Goal: Contribute content: Contribute content

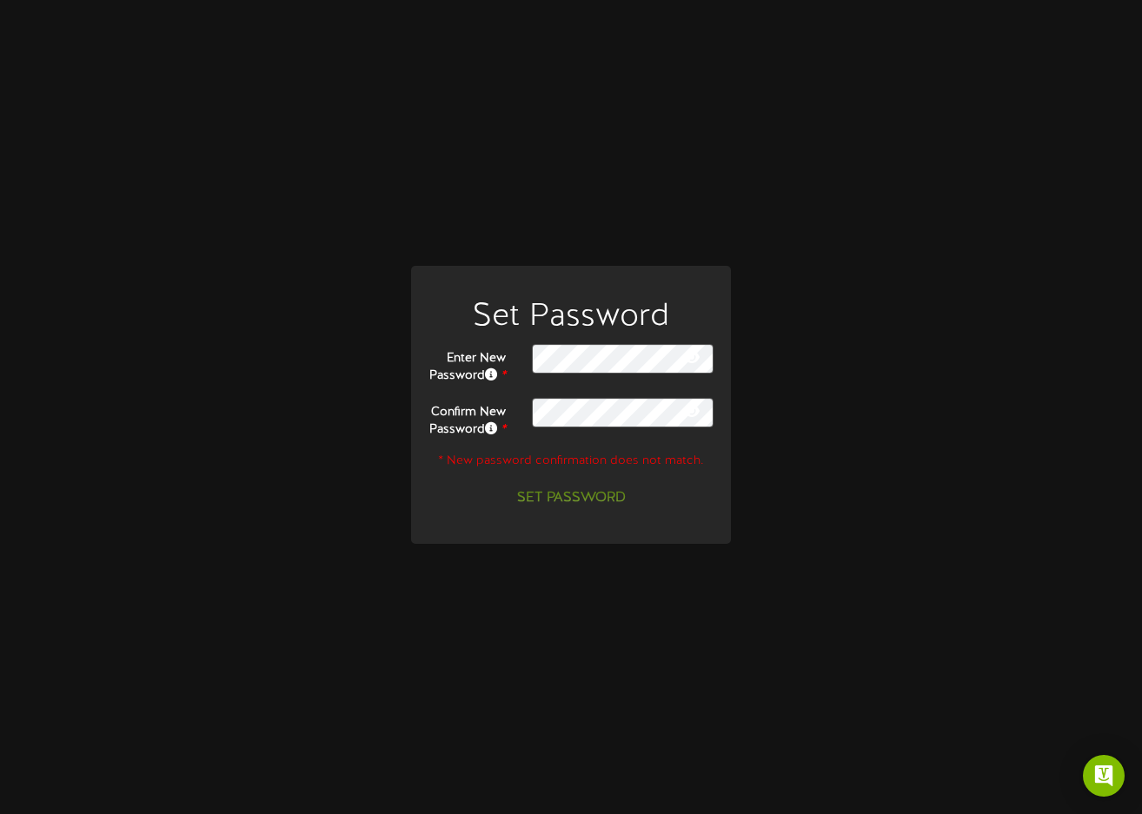
click at [694, 350] on icon at bounding box center [692, 357] width 16 height 14
click at [697, 415] on icon at bounding box center [692, 411] width 16 height 14
click at [697, 415] on icon at bounding box center [692, 411] width 17 height 14
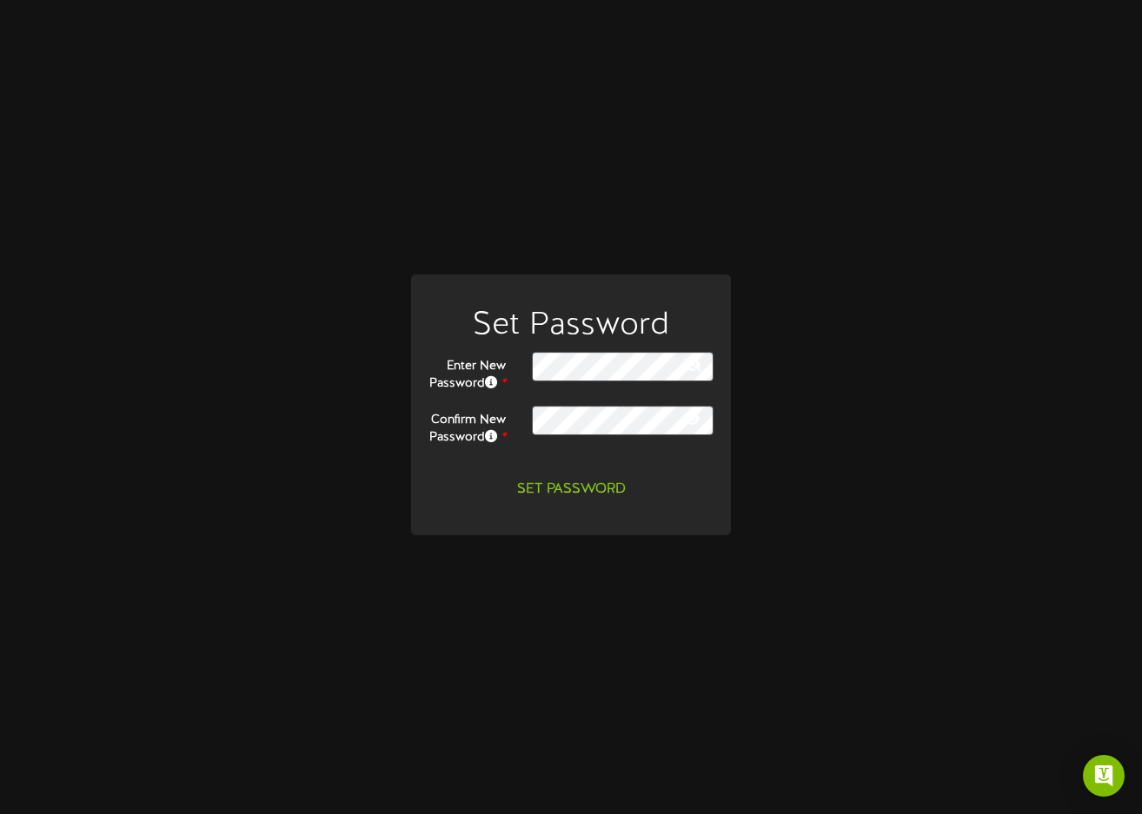
click at [691, 418] on icon at bounding box center [692, 419] width 16 height 14
click at [691, 418] on icon at bounding box center [692, 419] width 17 height 14
click at [570, 501] on button "Set Password" at bounding box center [572, 490] width 130 height 30
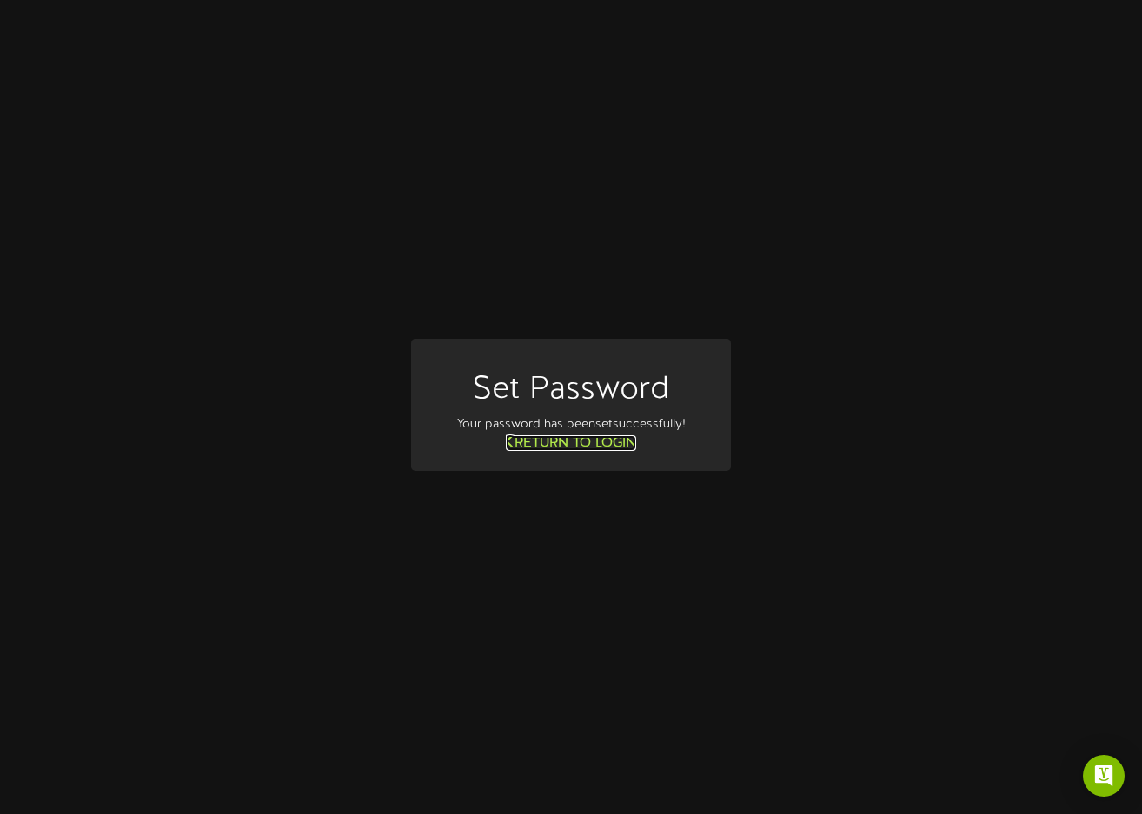
click at [575, 442] on link "Return to Login" at bounding box center [571, 443] width 130 height 16
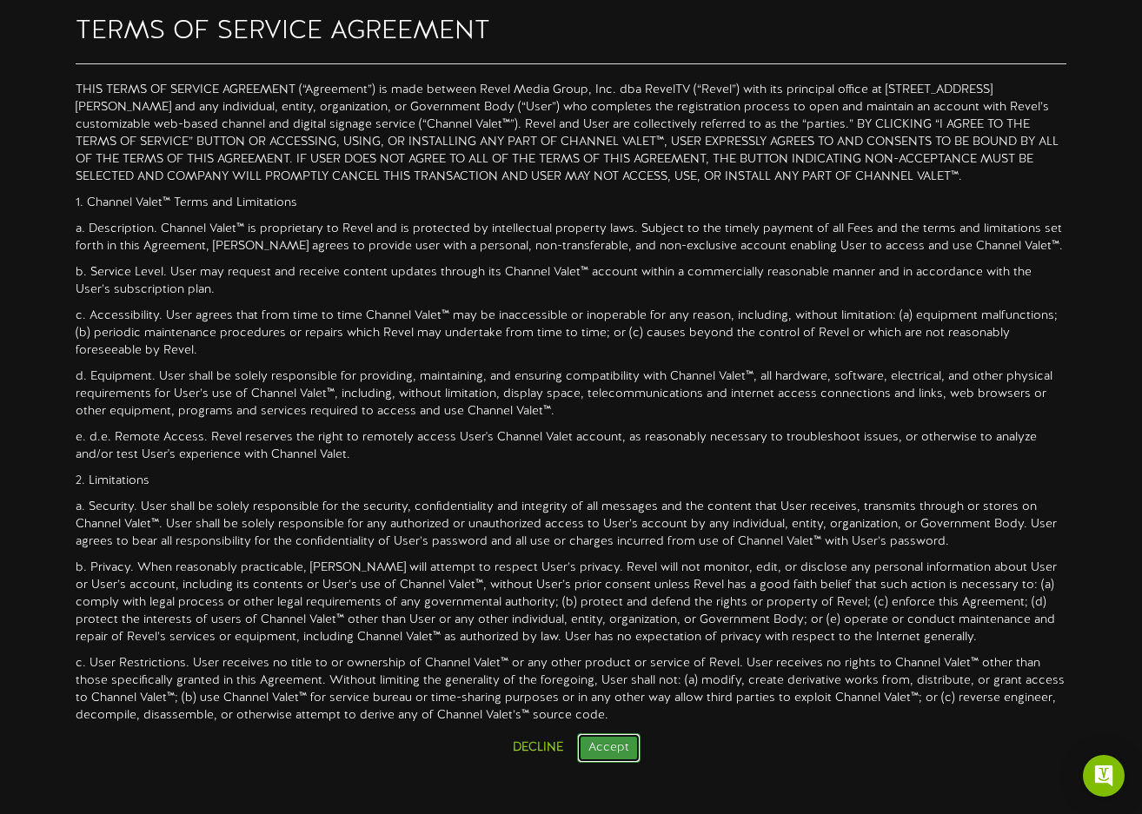
click at [608, 749] on button "Accept" at bounding box center [608, 749] width 63 height 30
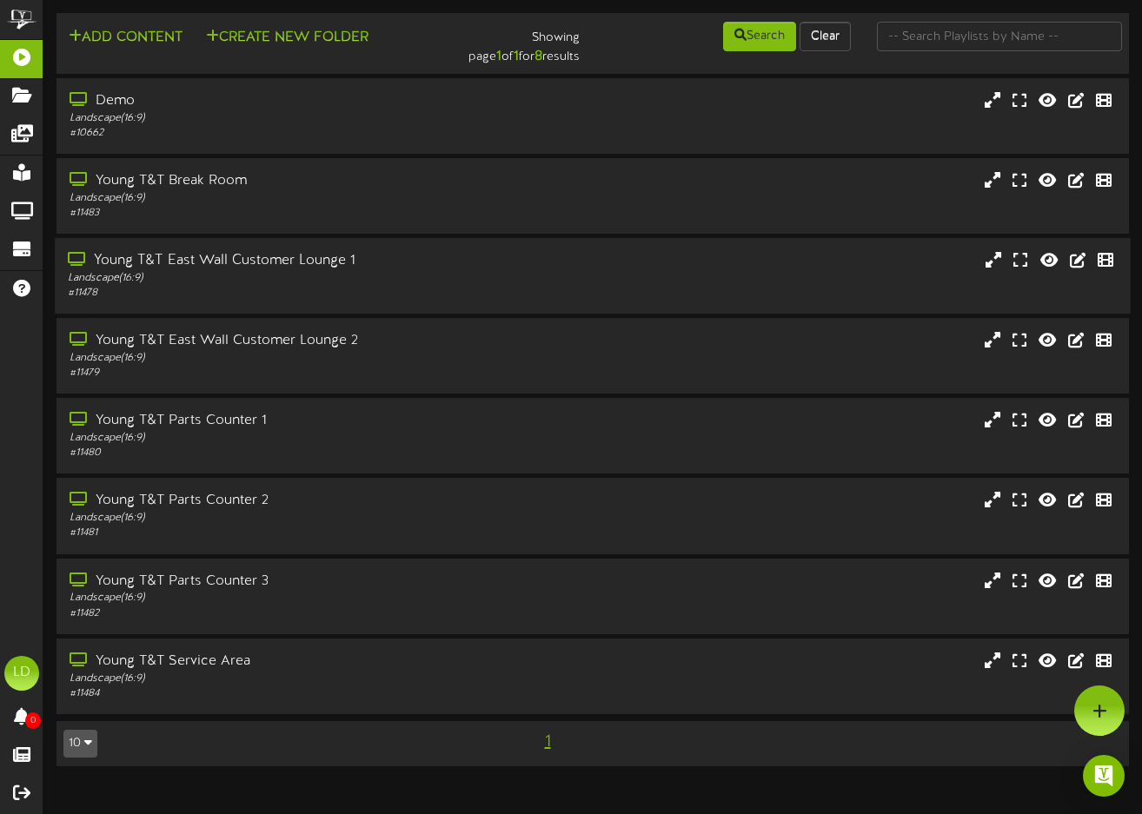
click at [280, 277] on div "Landscape ( 16:9 )" at bounding box center [279, 278] width 422 height 15
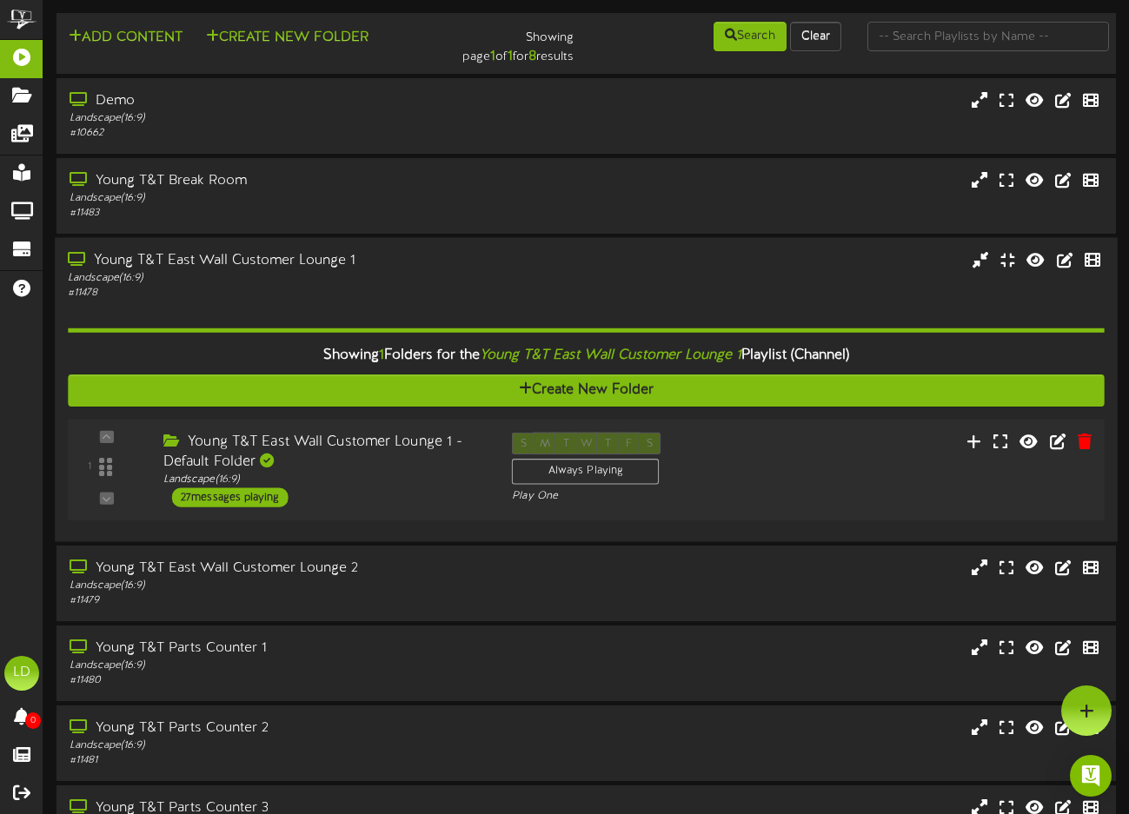
click at [248, 495] on div "27 messages playing" at bounding box center [230, 497] width 116 height 19
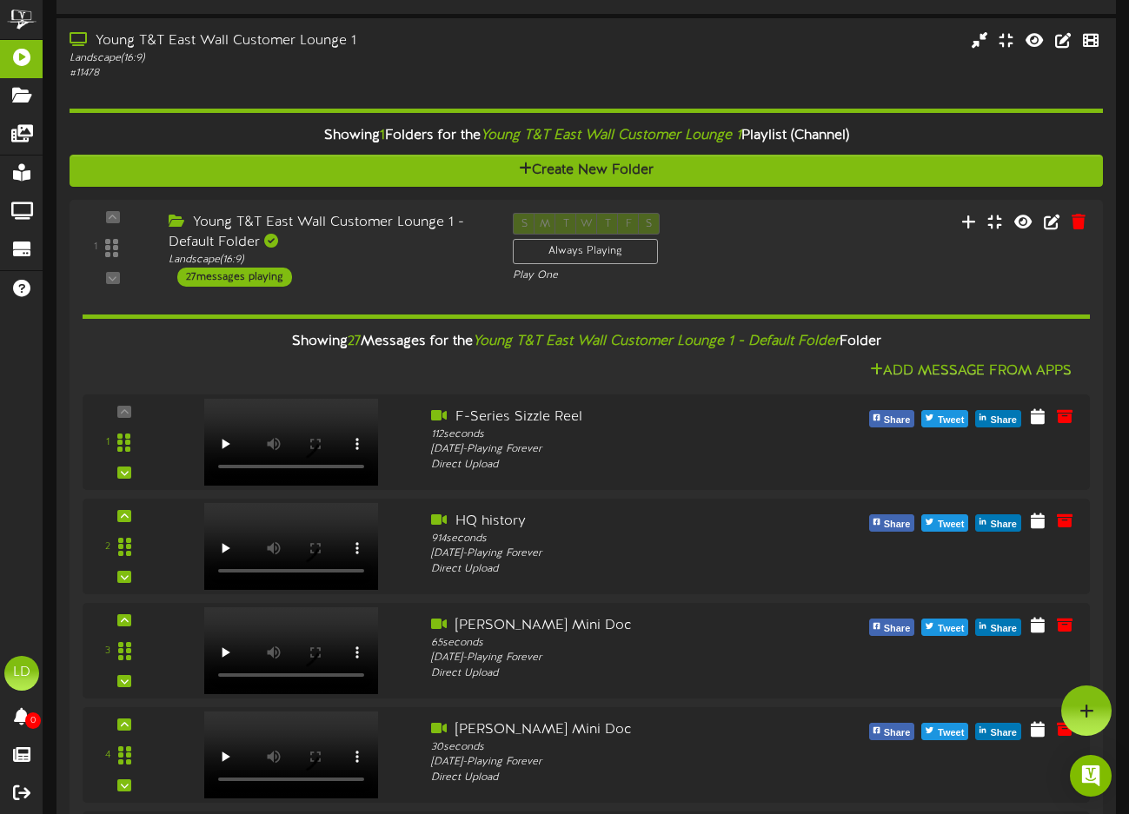
scroll to position [68, 0]
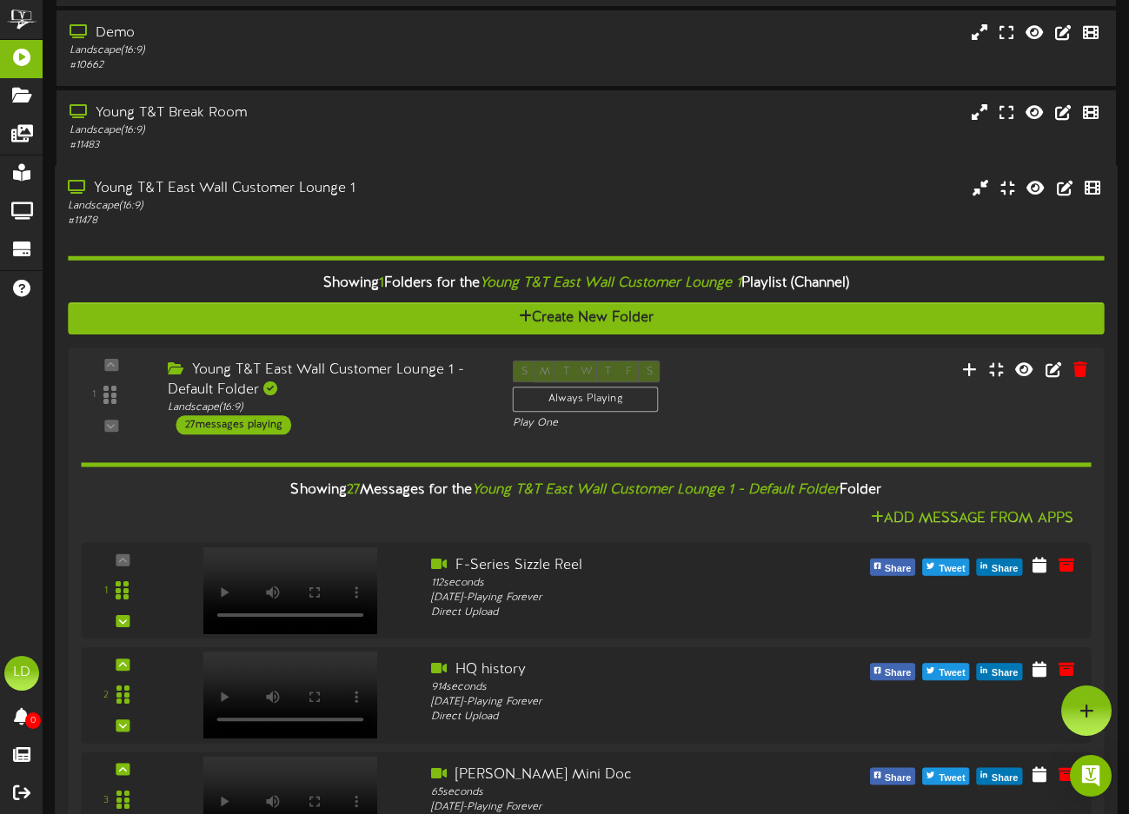
click at [920, 196] on div "Young T&T East Wall Customer Lounge 1 Landscape ( 16:9 ) # 11478" at bounding box center [586, 204] width 1063 height 50
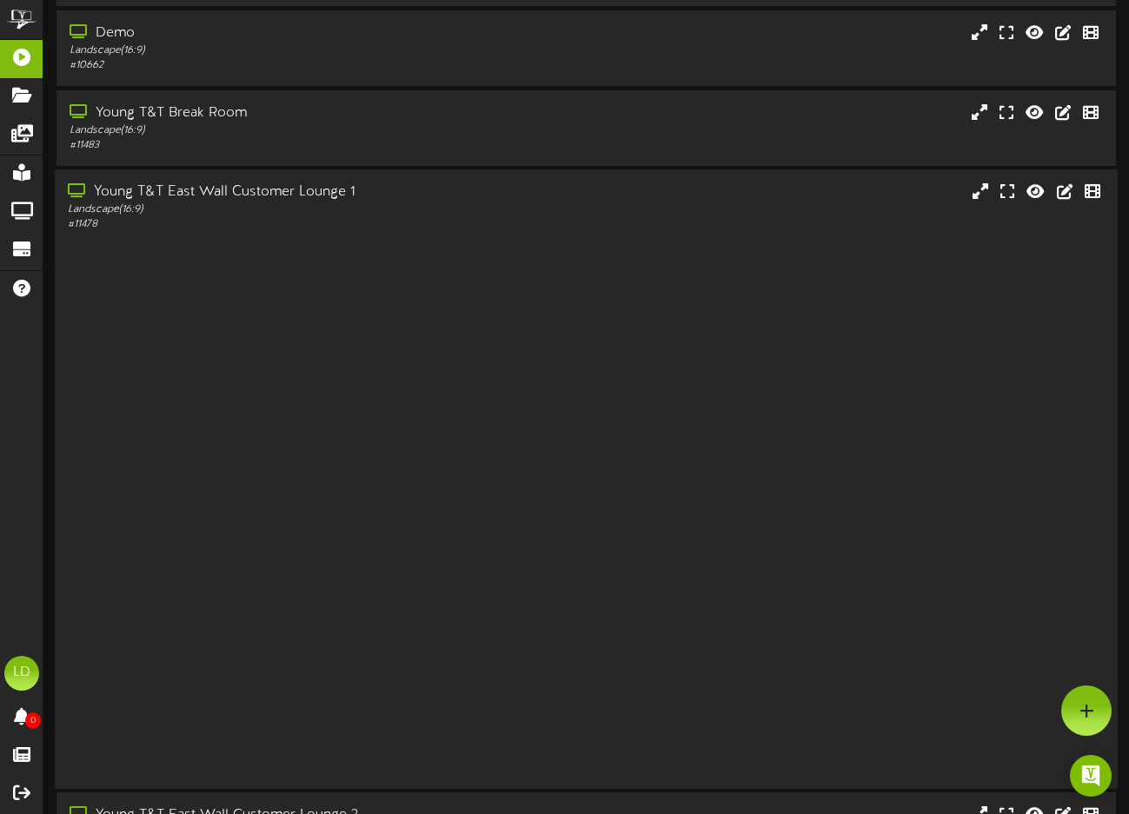
scroll to position [0, 0]
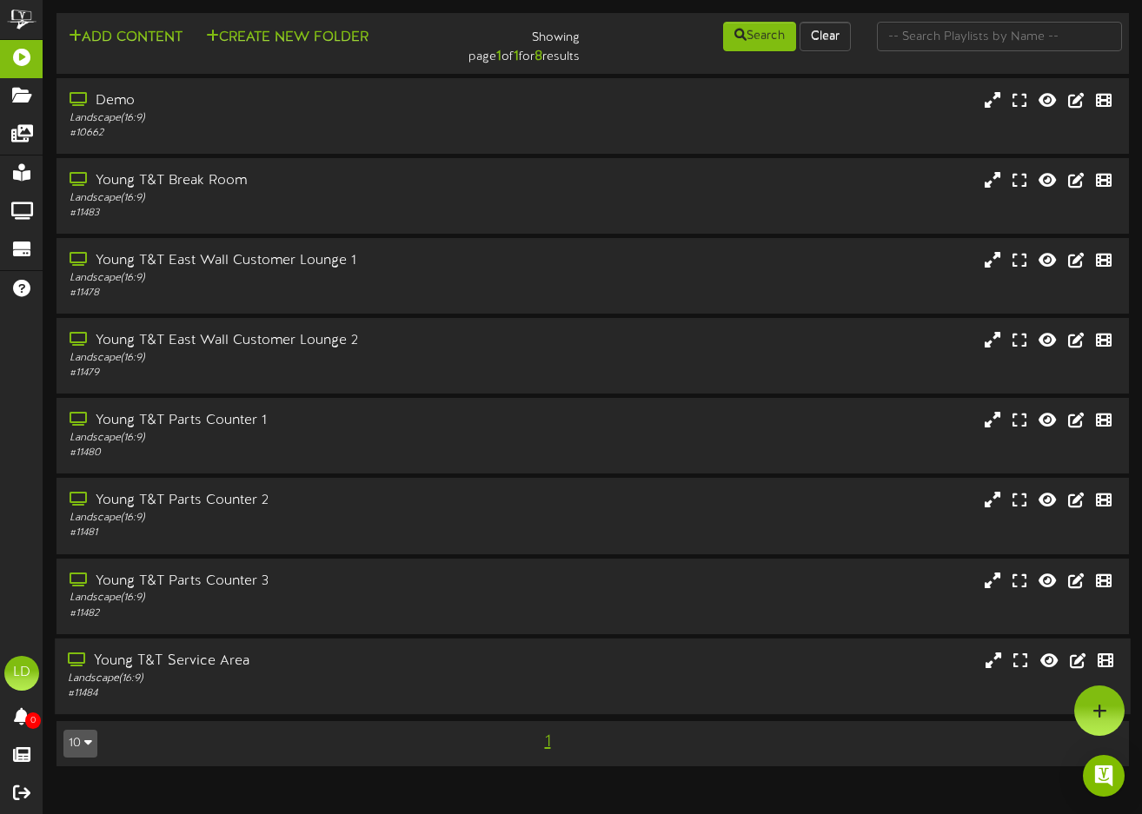
click at [341, 668] on div "Young T&T Service Area" at bounding box center [279, 662] width 422 height 20
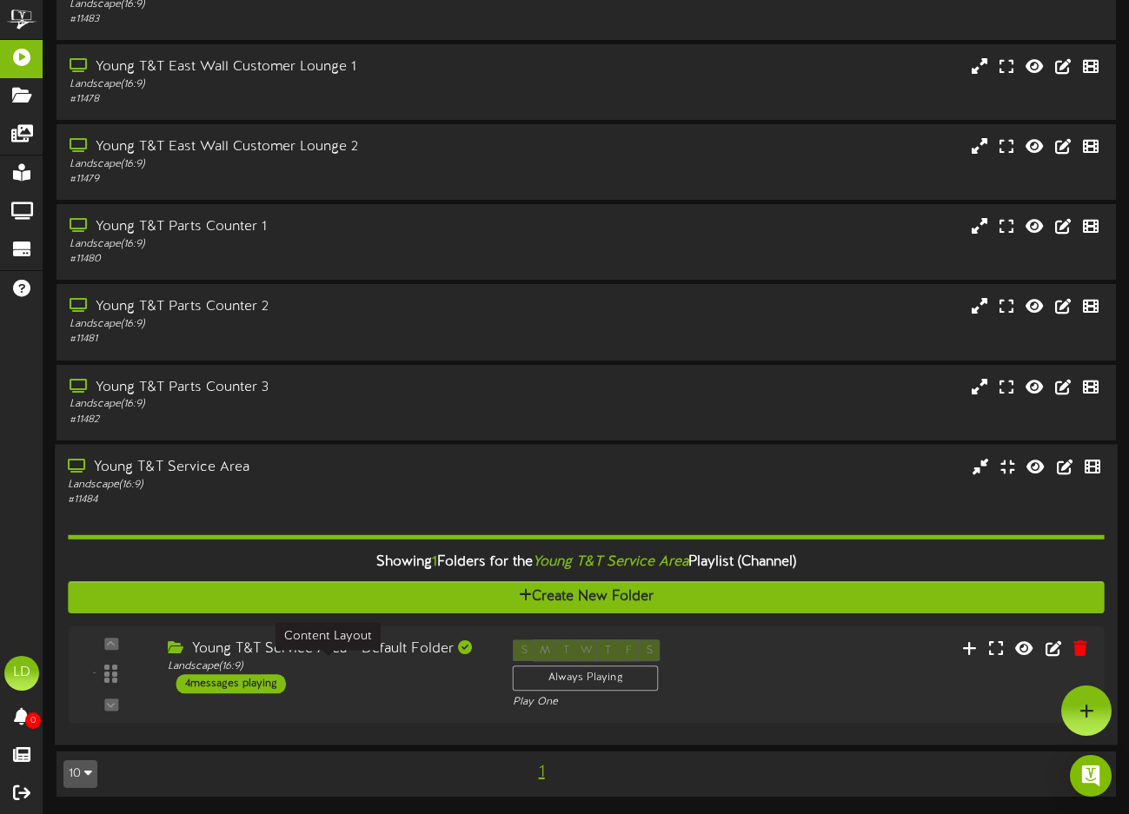
scroll to position [194, 0]
click at [236, 685] on div "4 messages playing" at bounding box center [227, 683] width 111 height 19
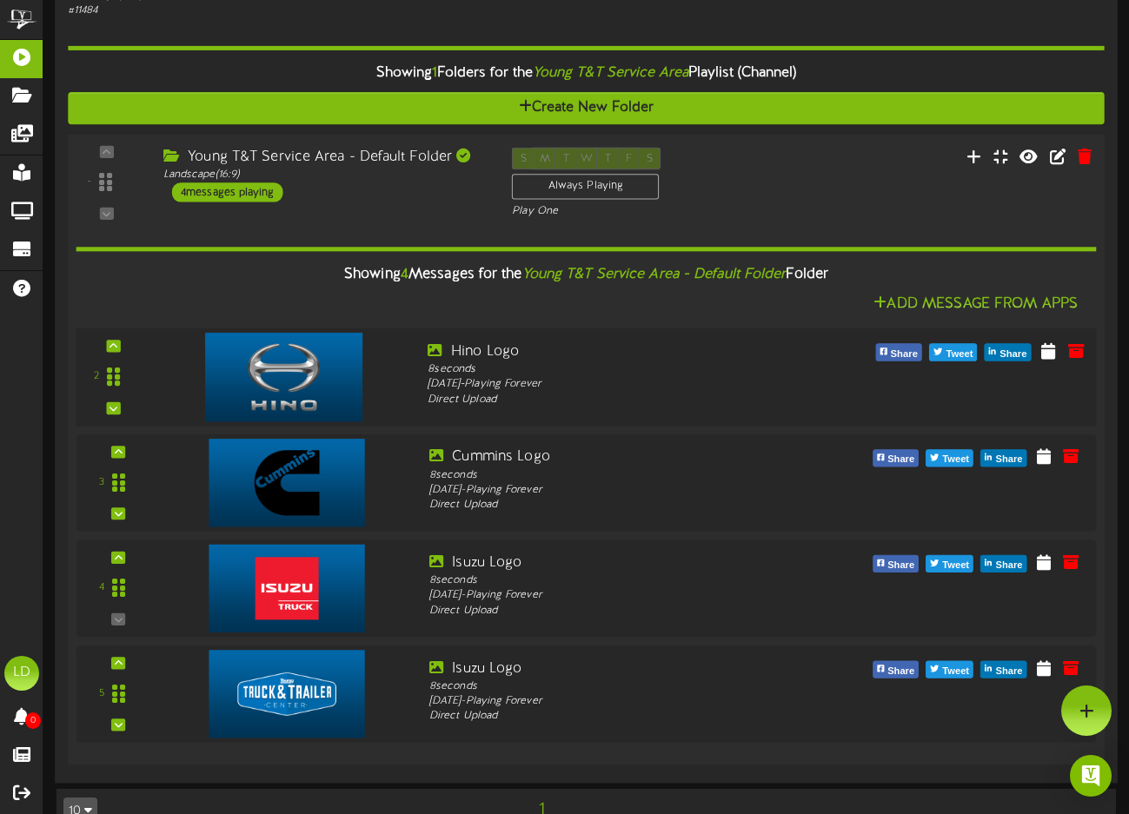
scroll to position [657, 0]
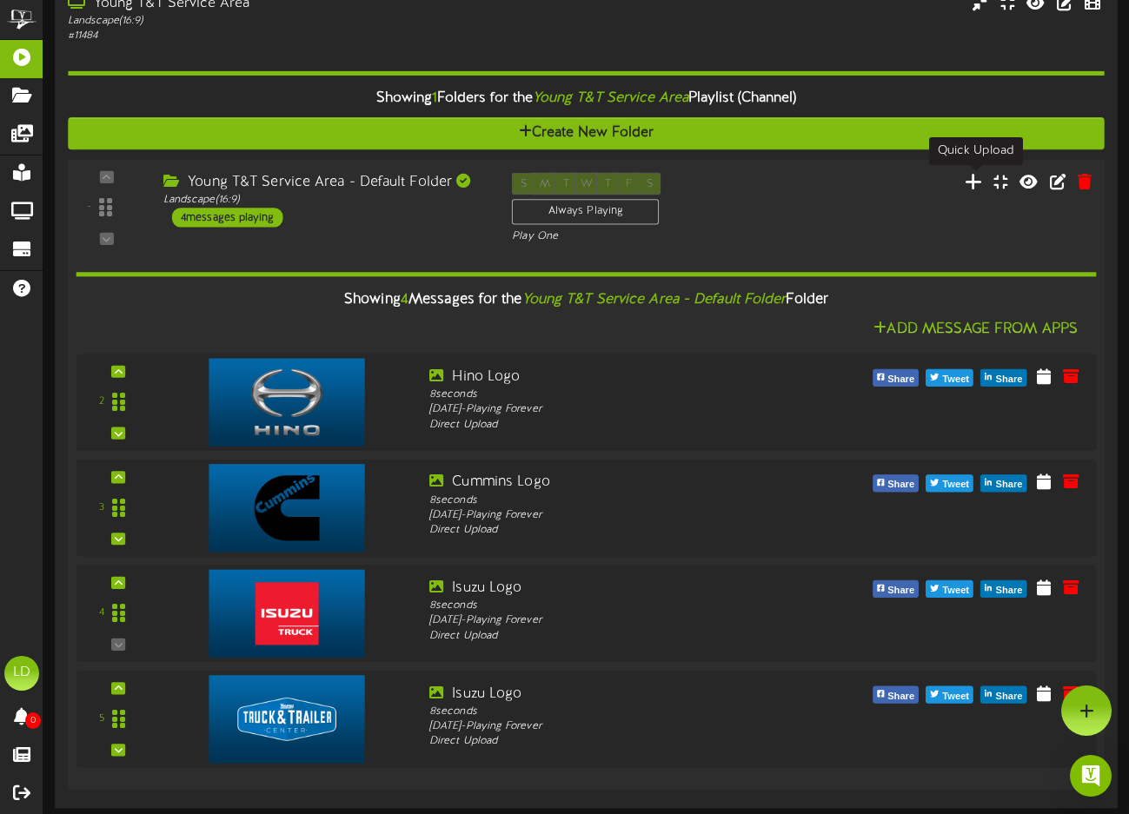
click at [973, 181] on icon at bounding box center [974, 180] width 18 height 19
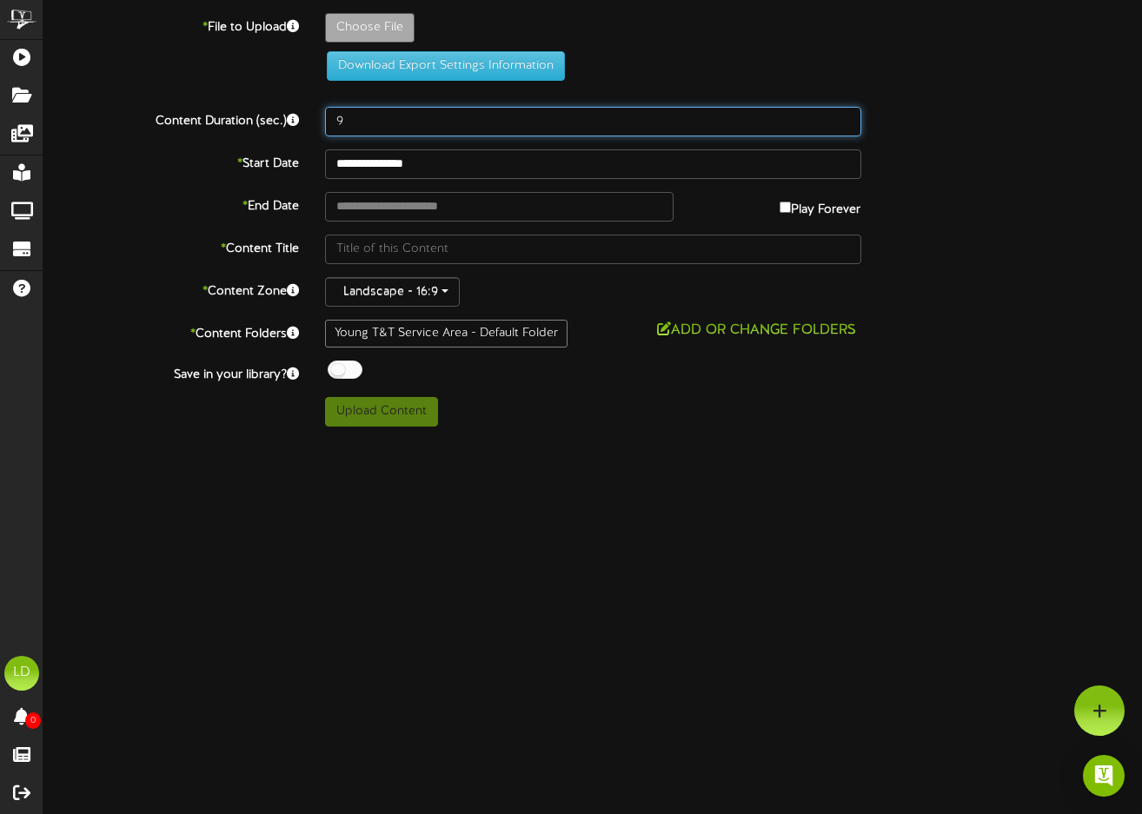
click at [843, 117] on input "9" at bounding box center [593, 122] width 536 height 30
click at [843, 117] on input "10" at bounding box center [593, 122] width 536 height 30
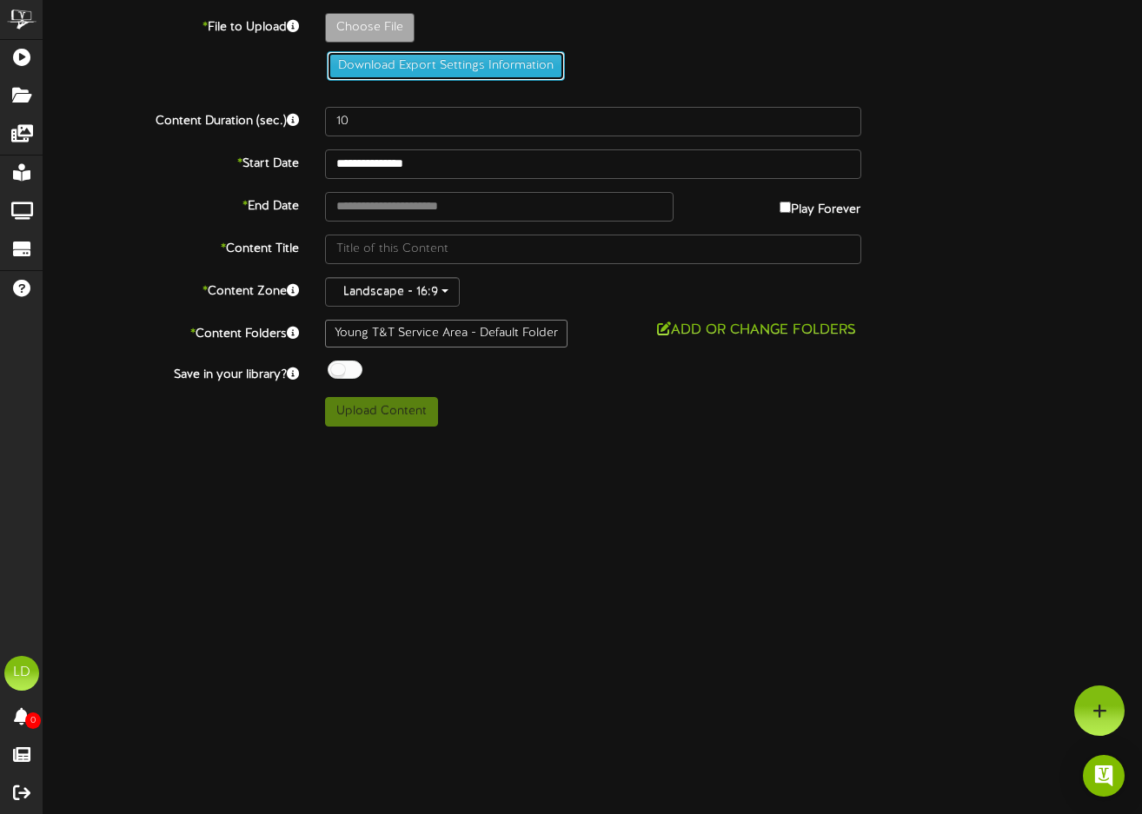
click at [402, 66] on button "Download Export Settings Information" at bounding box center [446, 66] width 238 height 30
click at [758, 440] on html "ChannelValet Playlists Folders Messages My Library Groups Devices Help LD Luke …" at bounding box center [571, 220] width 1142 height 440
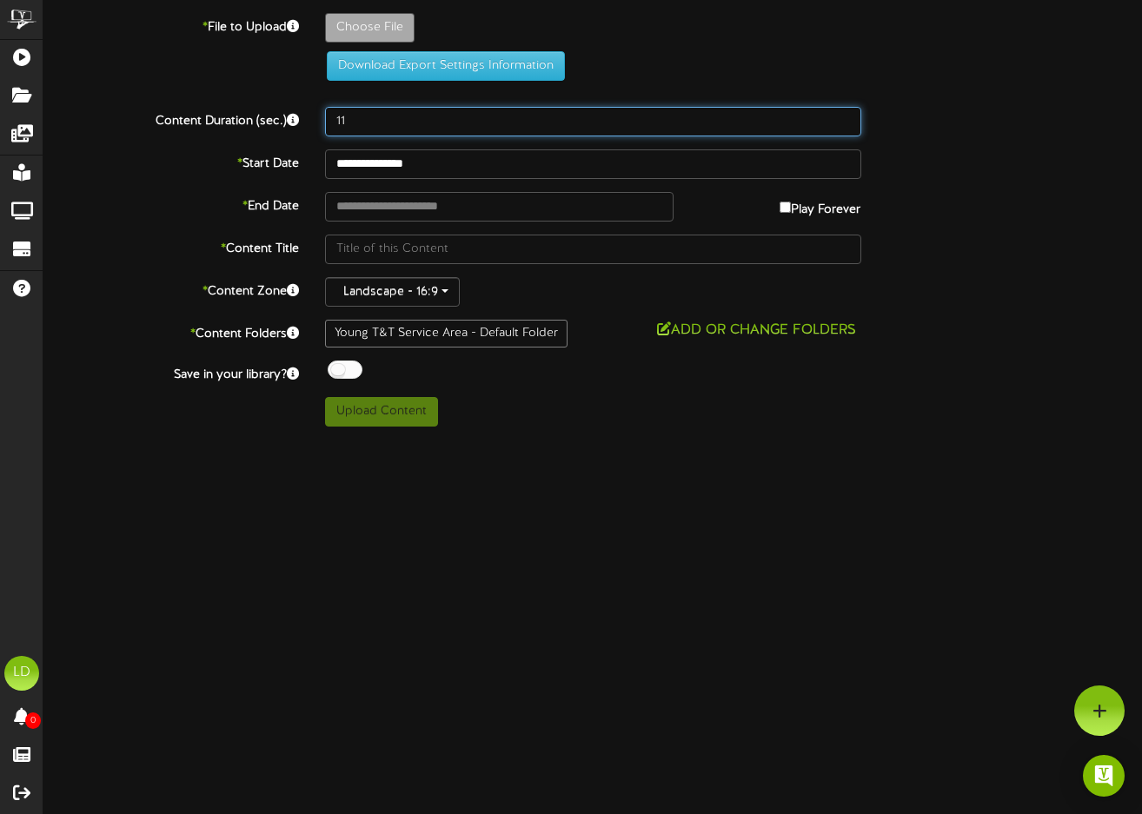
click at [846, 119] on input "11" at bounding box center [593, 122] width 536 height 30
click at [846, 119] on input "12" at bounding box center [593, 122] width 536 height 30
click at [846, 119] on input "13" at bounding box center [593, 122] width 536 height 30
click at [846, 119] on input "14" at bounding box center [593, 122] width 536 height 30
type input "15"
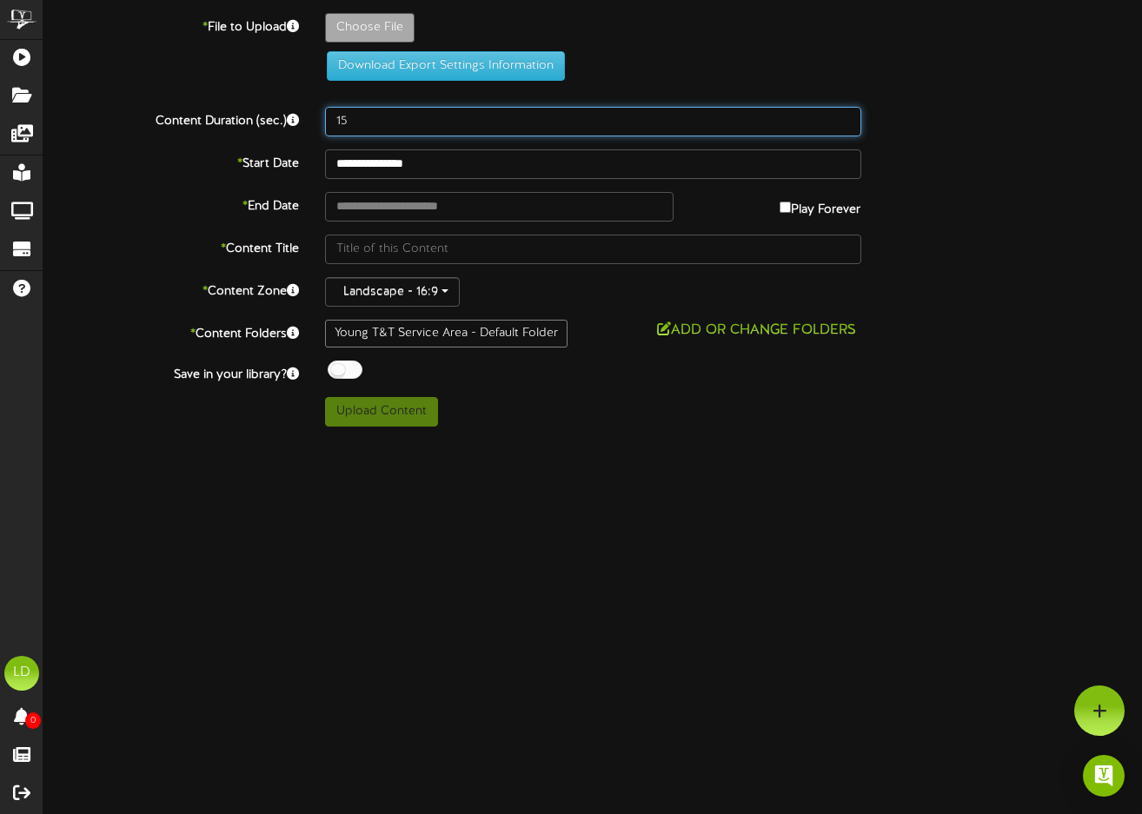
click at [846, 119] on input "15" at bounding box center [593, 122] width 536 height 30
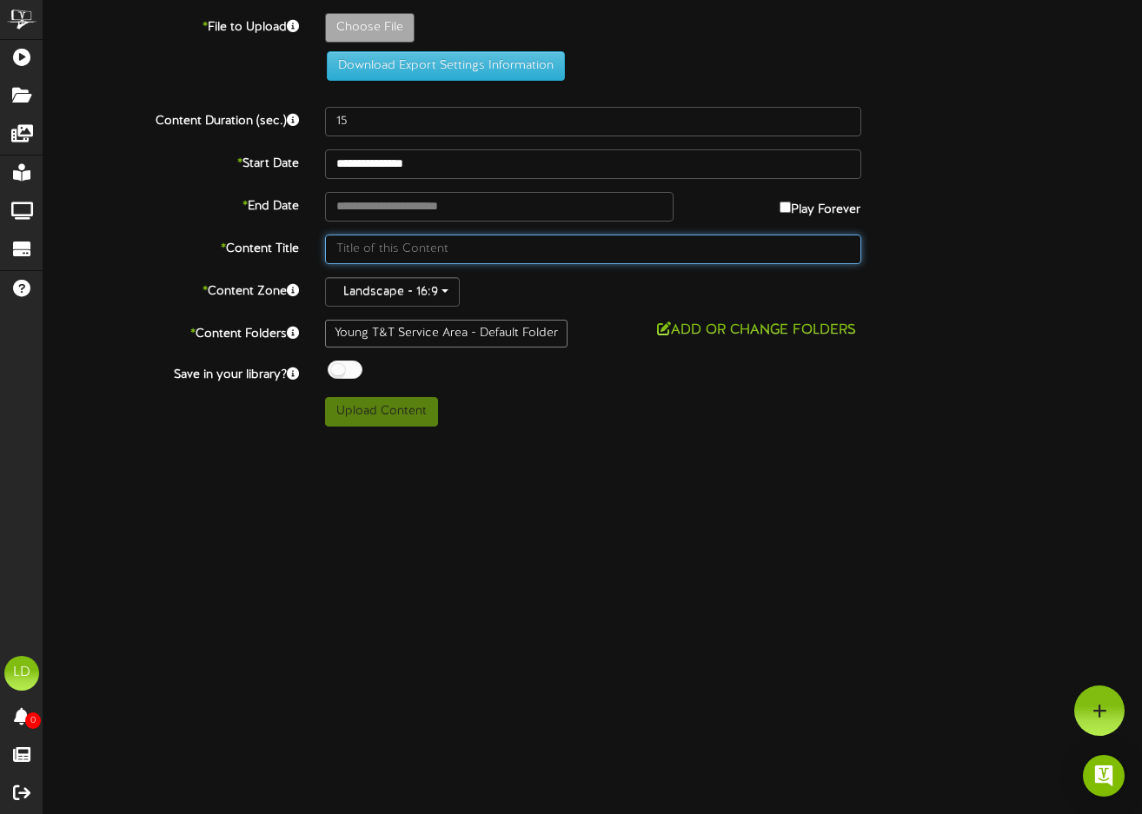
click at [415, 251] on input "text" at bounding box center [593, 250] width 536 height 30
type input "Service Schedule NSeriesDiesel"
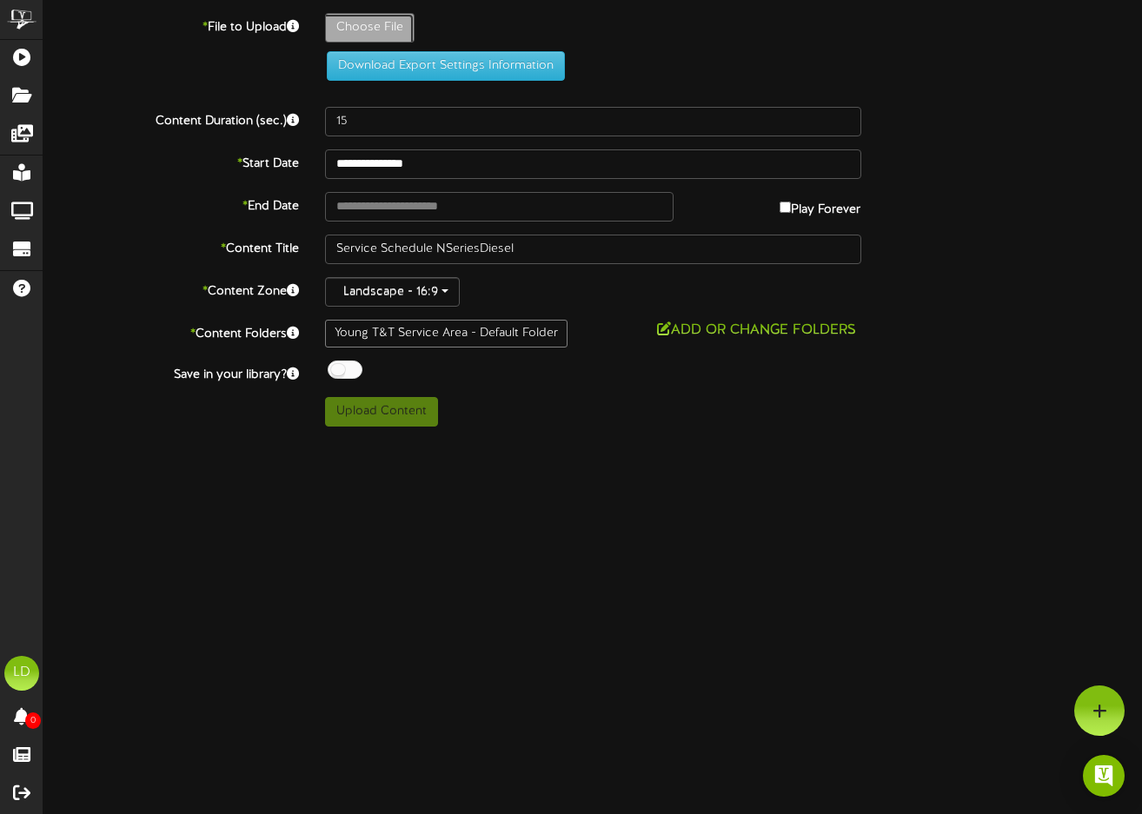
type input "**********"
type input "PSMPServiceSchedule_NSeriesDiesel_Final_Nov241"
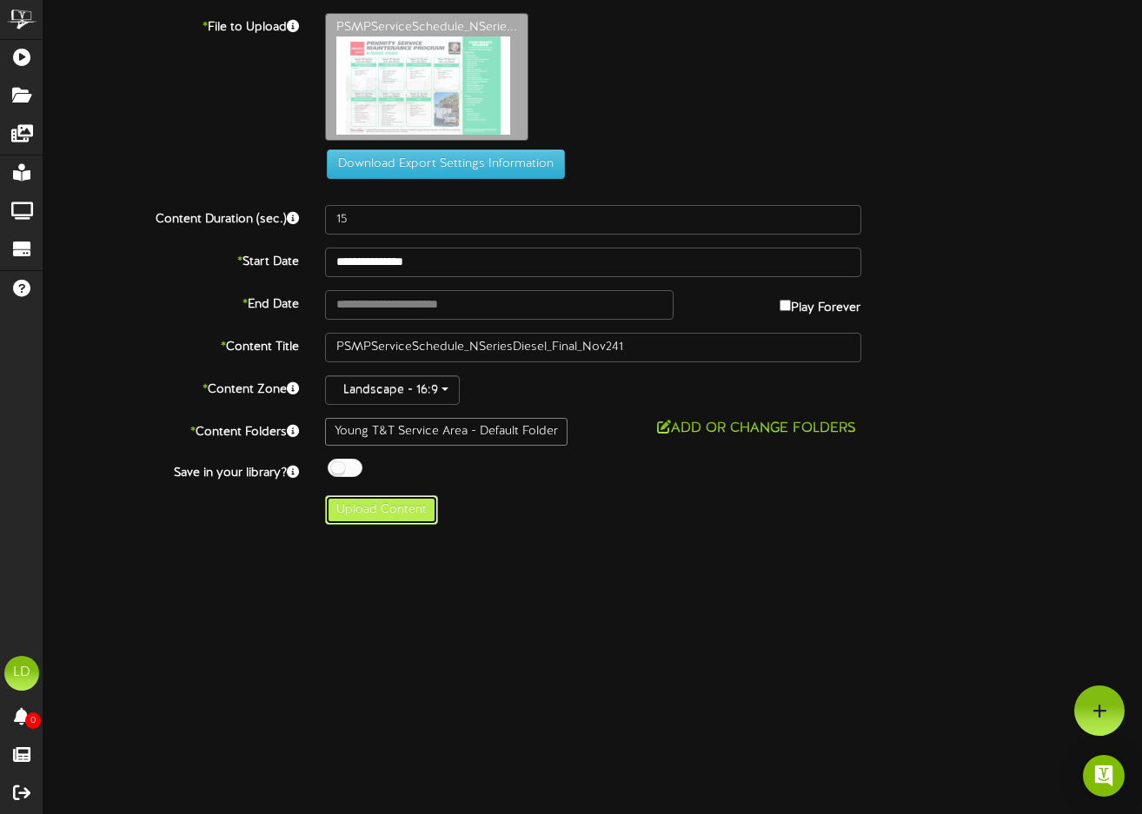
click at [364, 509] on button "Upload Content" at bounding box center [381, 510] width 113 height 30
type input "**********"
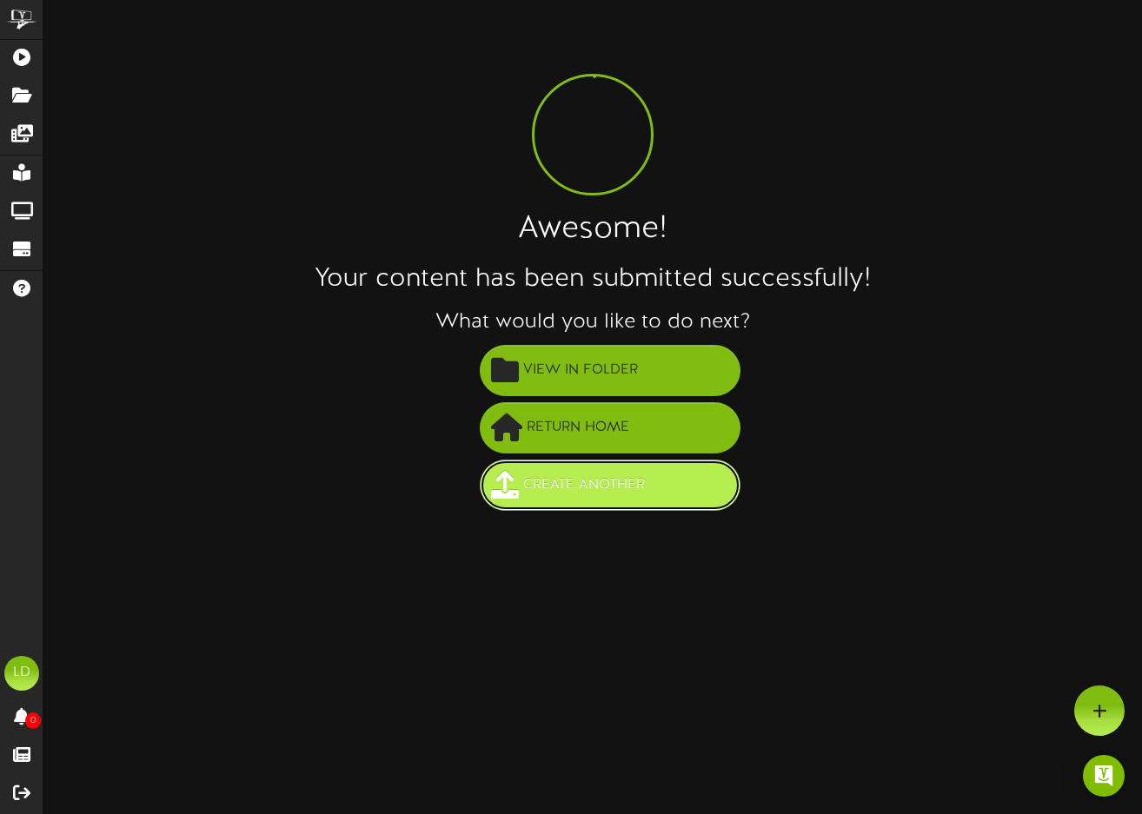
click at [578, 494] on span "Create Another" at bounding box center [584, 485] width 130 height 29
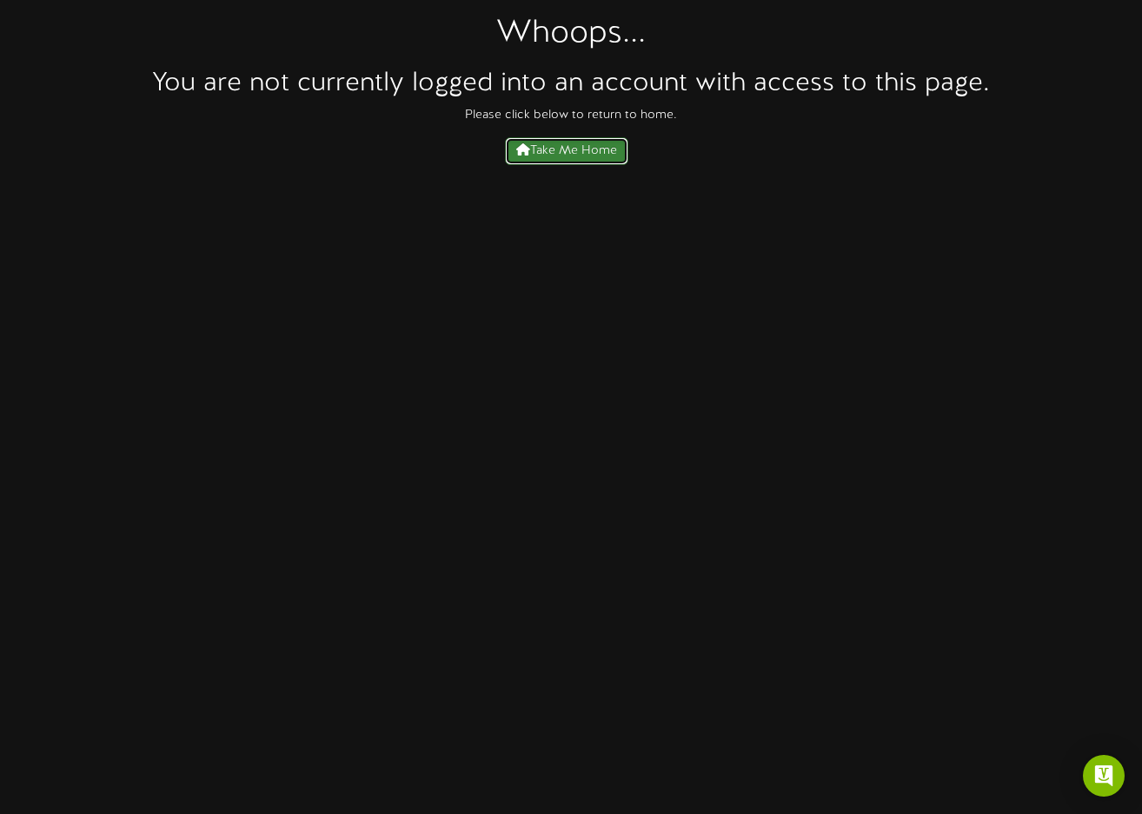
click at [561, 149] on span "Take Me Home" at bounding box center [566, 150] width 101 height 13
click at [561, 152] on span "Take Me Home" at bounding box center [566, 150] width 101 height 13
click at [521, 154] on span at bounding box center [523, 149] width 14 height 12
click at [531, 149] on span "Take Me Home" at bounding box center [566, 150] width 101 height 13
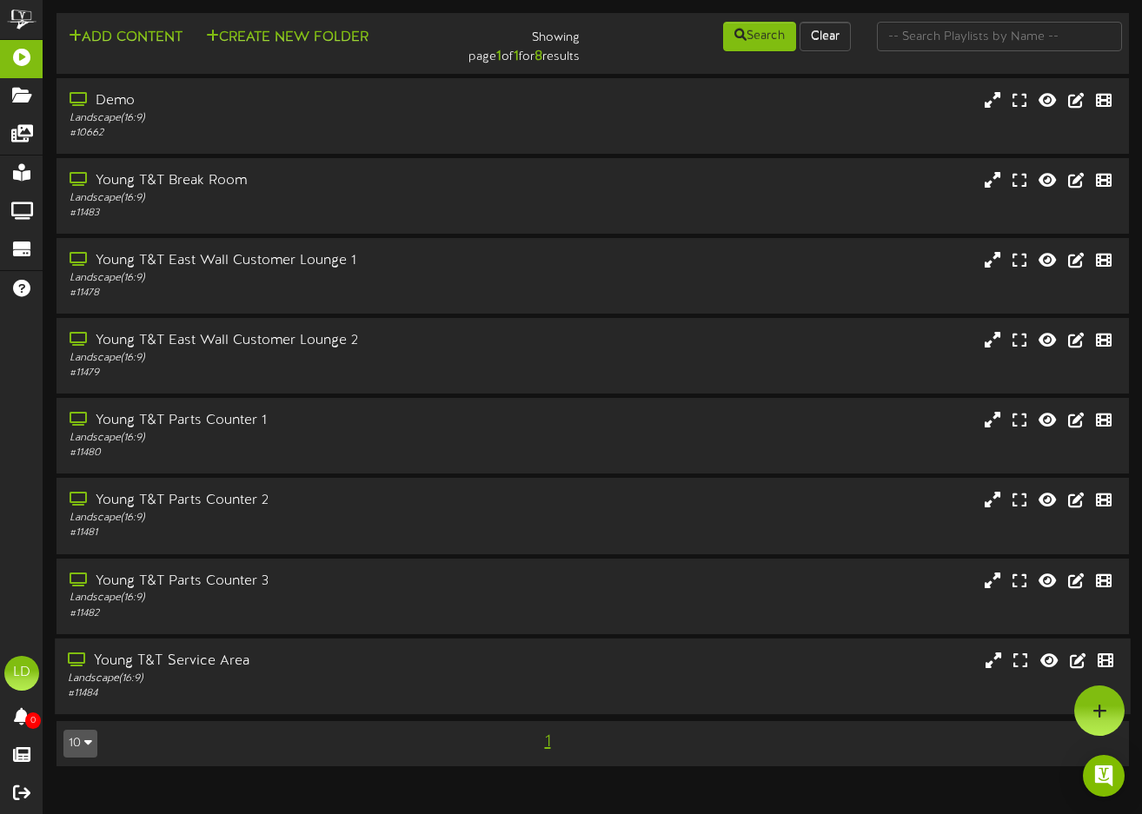
click at [165, 669] on div "Young T&T Service Area" at bounding box center [279, 662] width 422 height 20
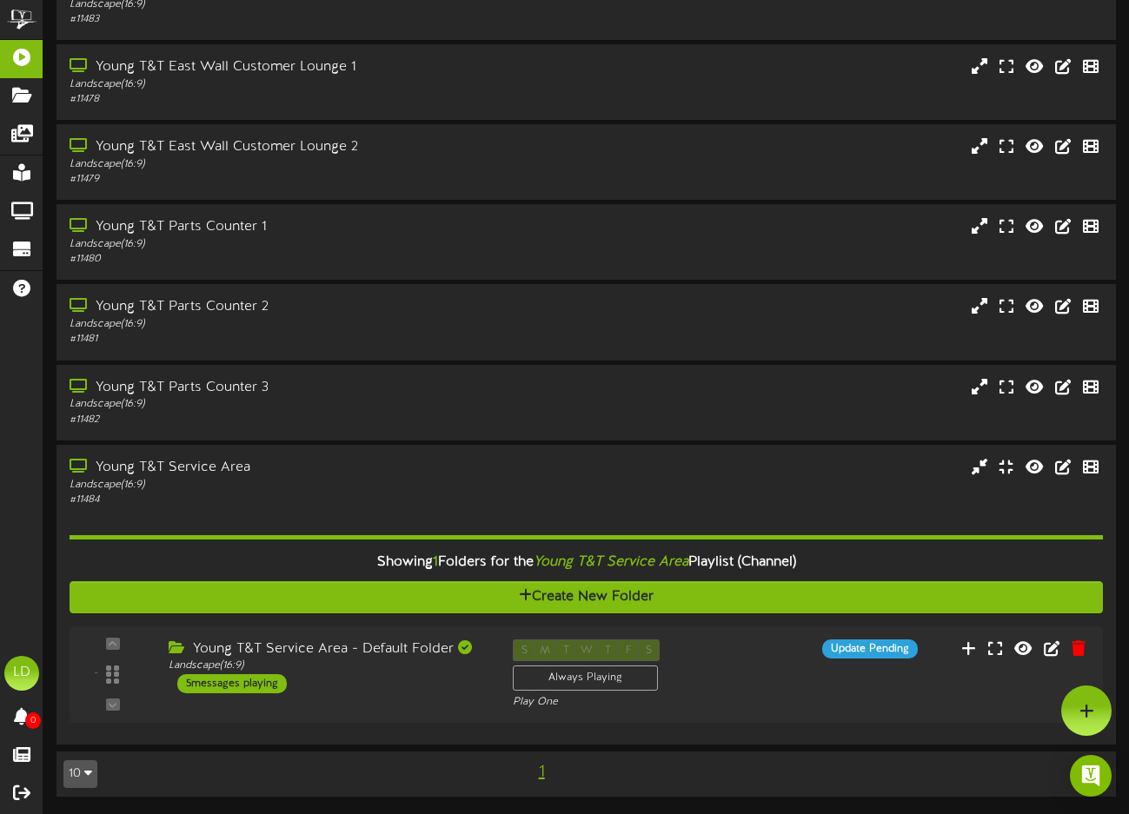
scroll to position [194, 0]
click at [256, 679] on div "5 messages playing" at bounding box center [227, 683] width 111 height 19
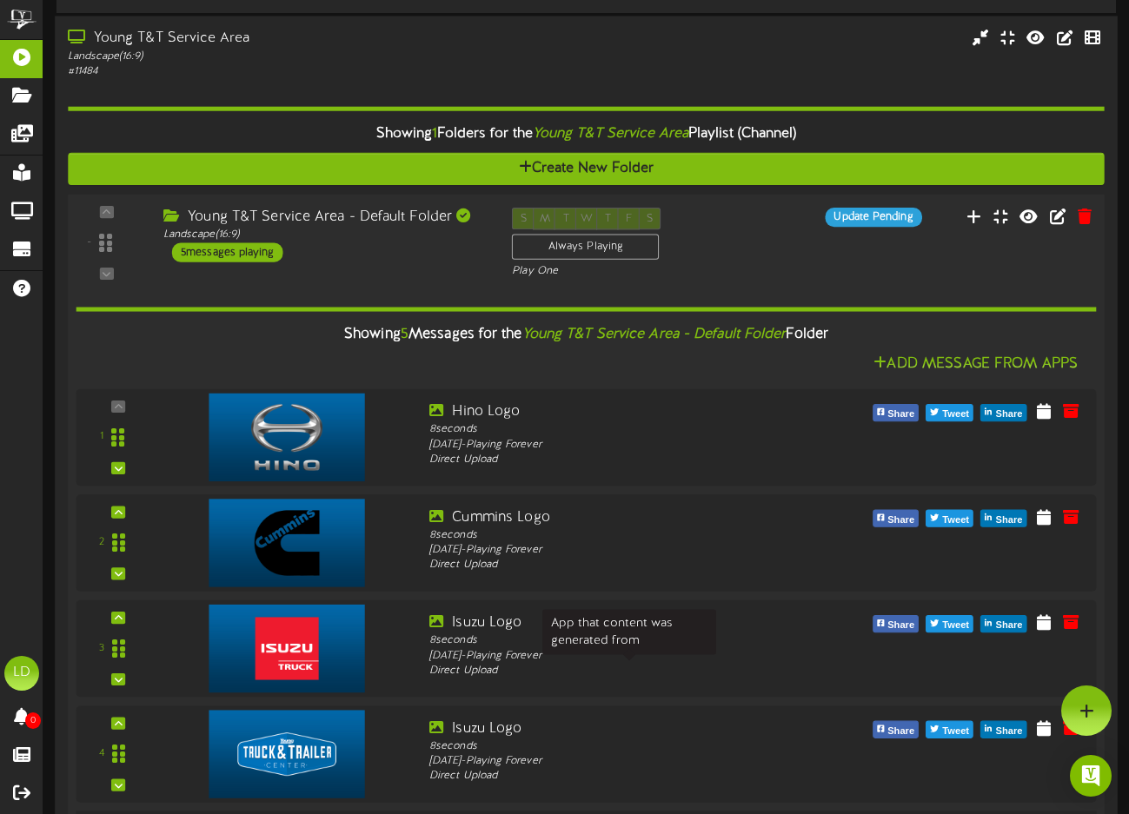
scroll to position [620, 0]
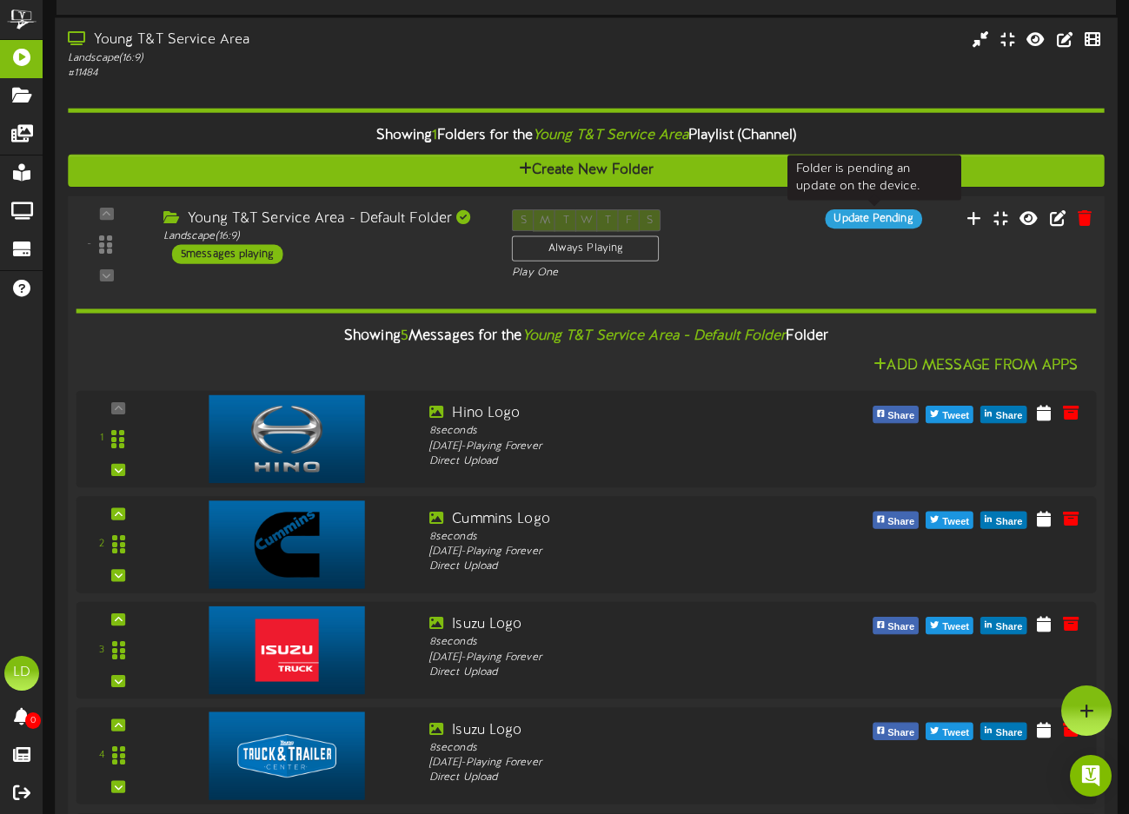
click at [883, 221] on div "Update Pending" at bounding box center [873, 218] width 96 height 19
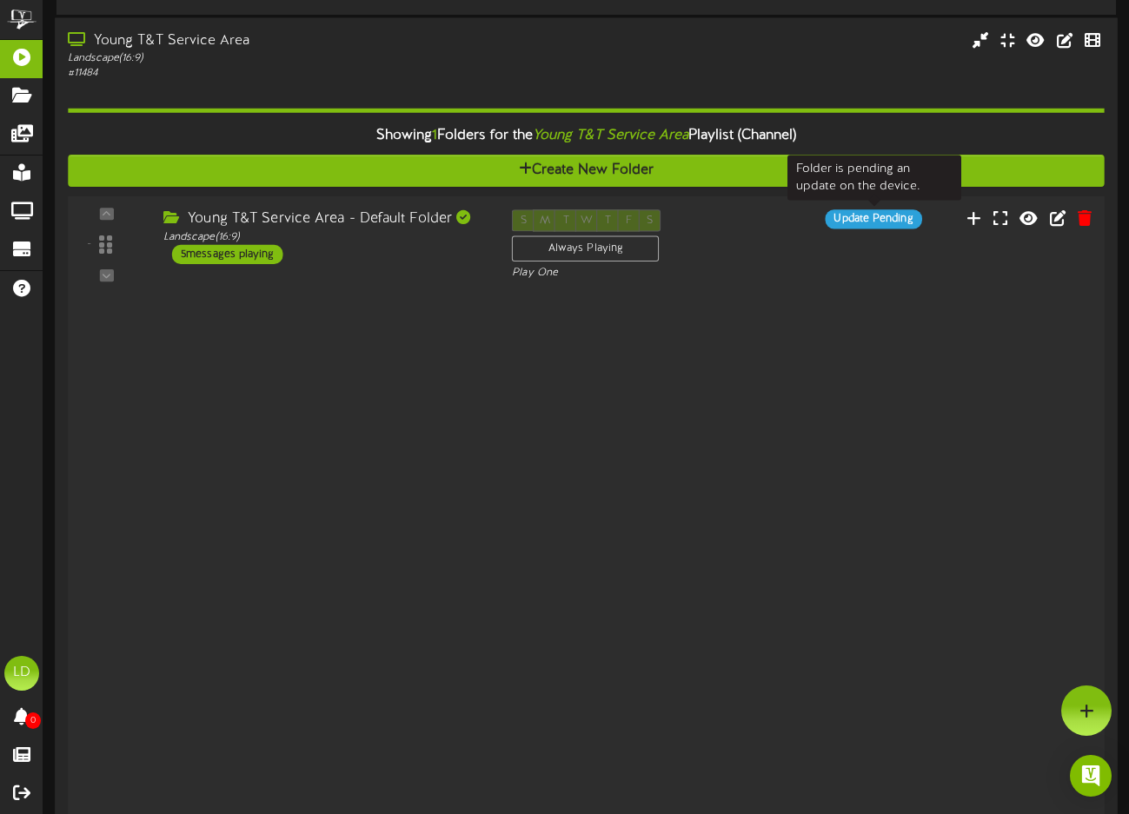
scroll to position [194, 0]
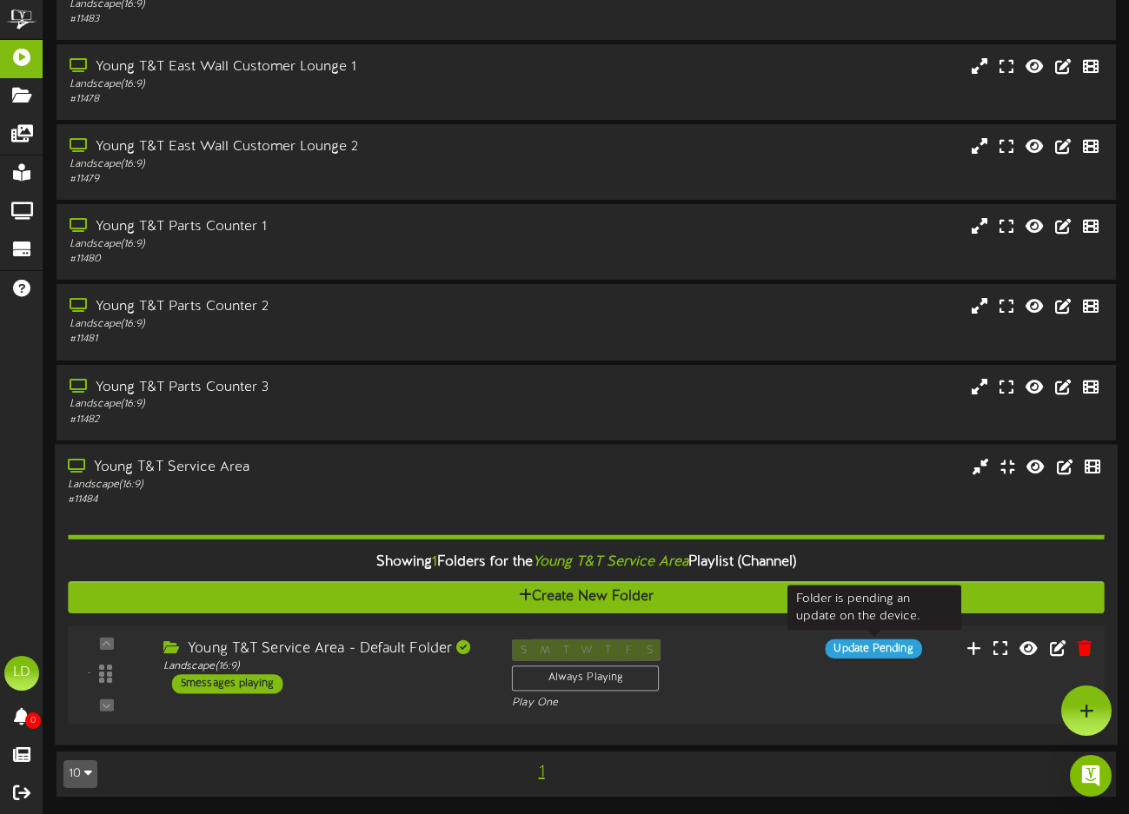
click at [868, 654] on div "Update Pending" at bounding box center [873, 648] width 96 height 19
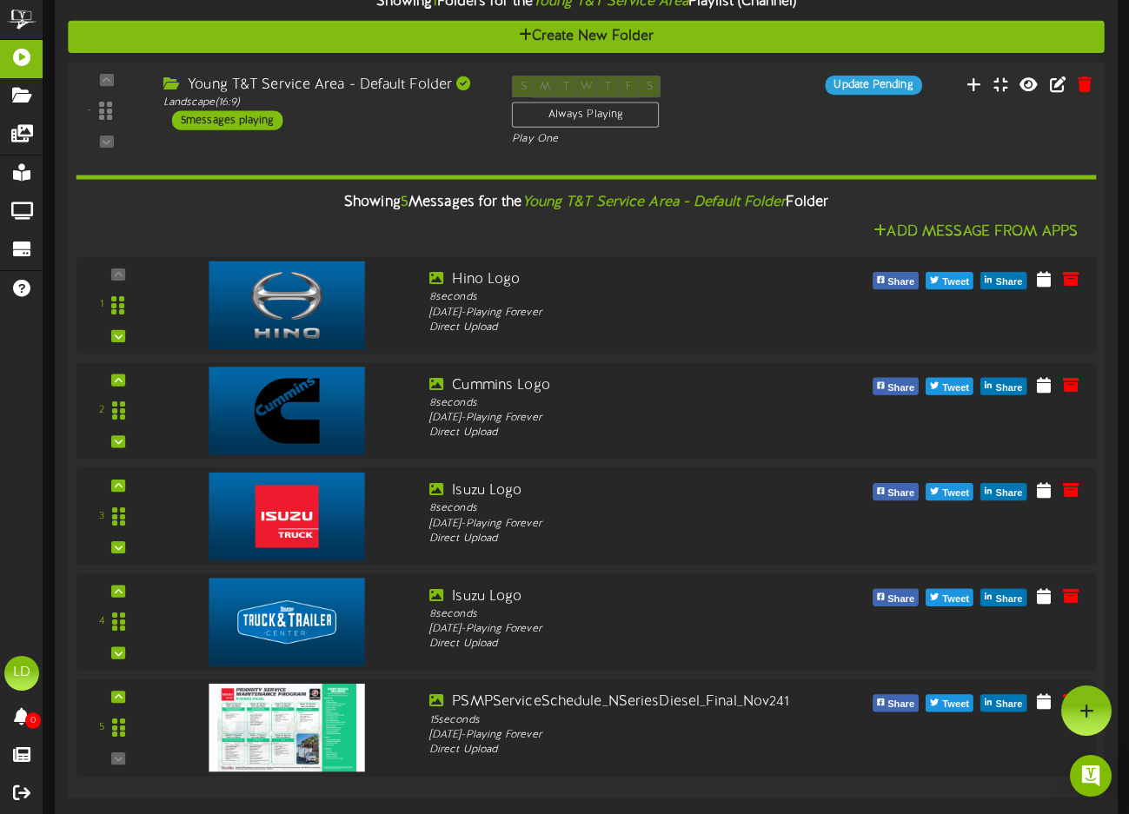
scroll to position [747, 0]
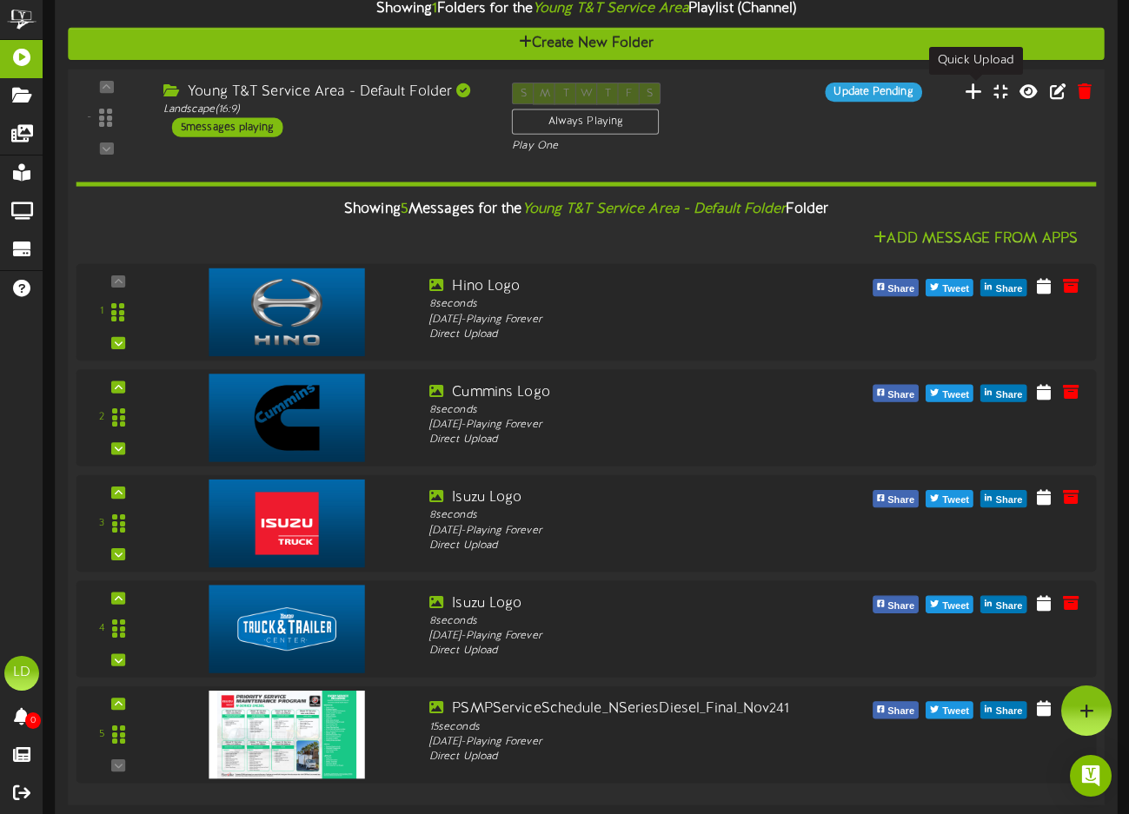
click at [973, 90] on icon at bounding box center [974, 90] width 18 height 19
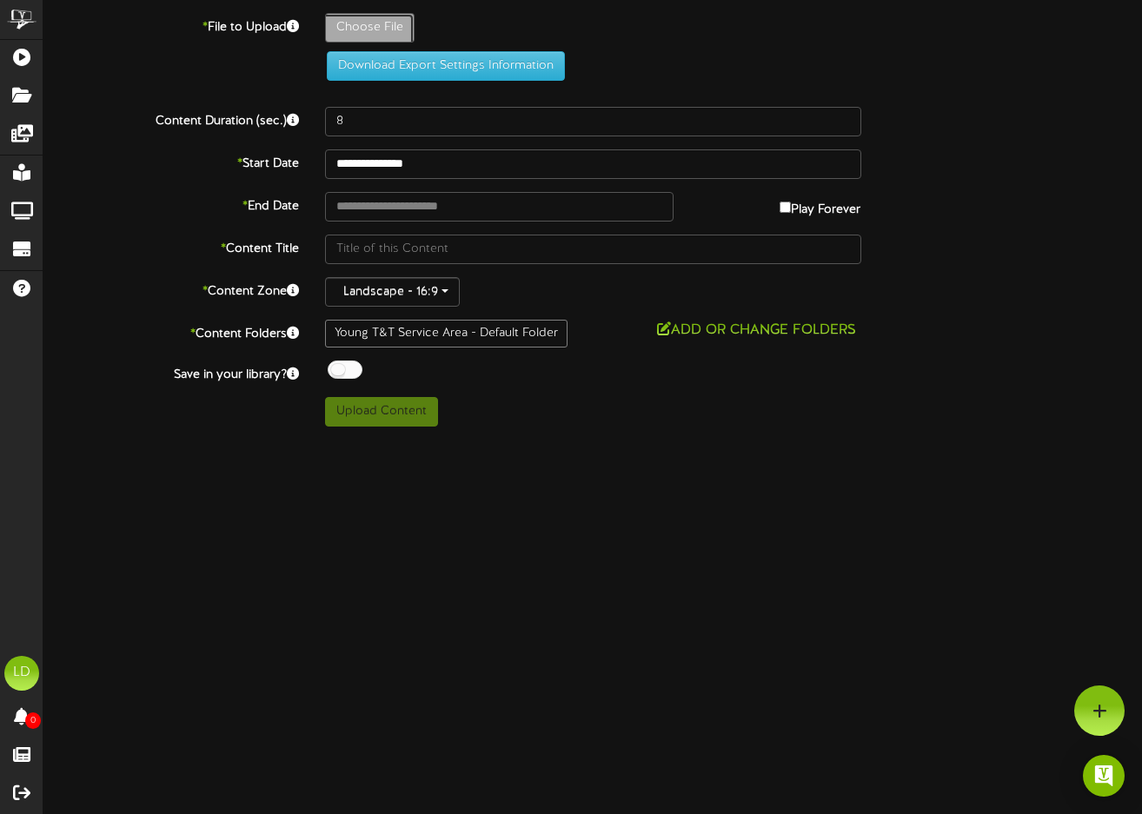
type input "**********"
type input "PSMPServiceSchedule_NSeriesGas_Class5_Final1"
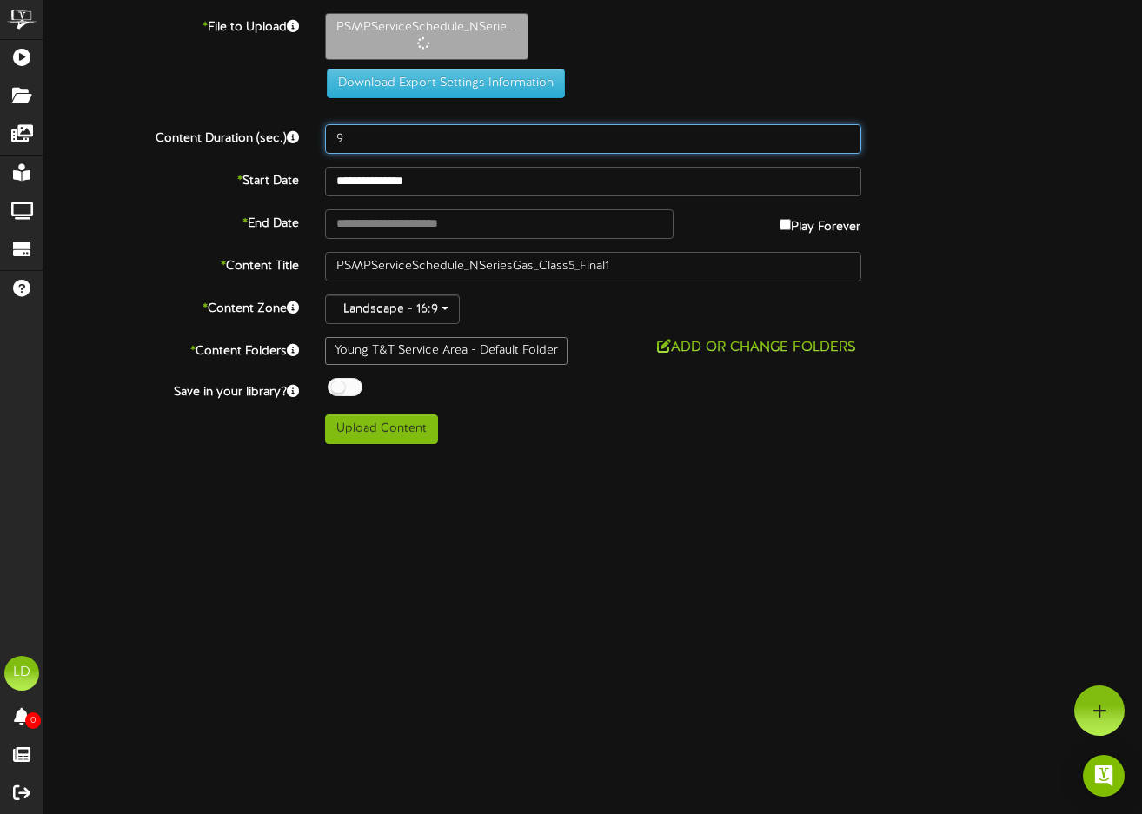
click at [844, 133] on input "9" at bounding box center [593, 139] width 536 height 30
click at [844, 133] on input "10" at bounding box center [593, 139] width 536 height 30
click at [844, 133] on input "11" at bounding box center [593, 139] width 536 height 30
click at [844, 133] on input "12" at bounding box center [593, 139] width 536 height 30
click at [844, 133] on input "13" at bounding box center [593, 139] width 536 height 30
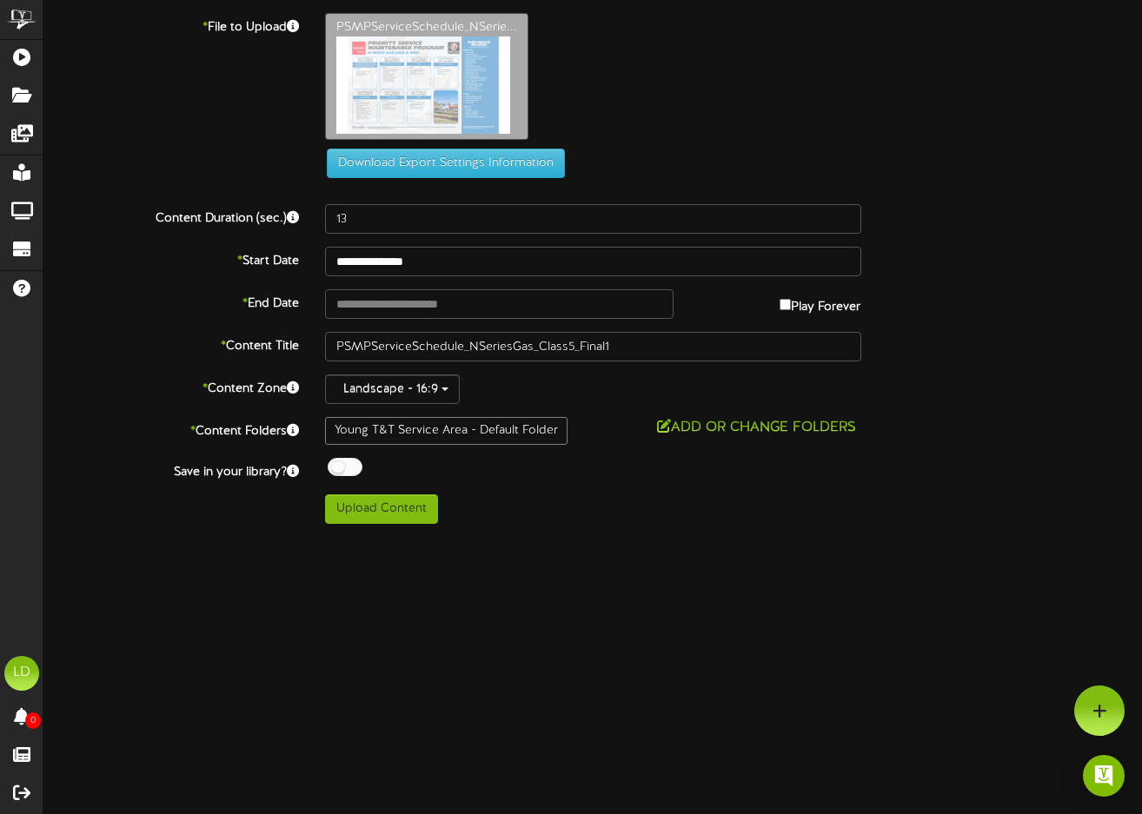
click at [844, 133] on div "PSMPServiceSchedule_NSerie..." at bounding box center [734, 81] width 844 height 136
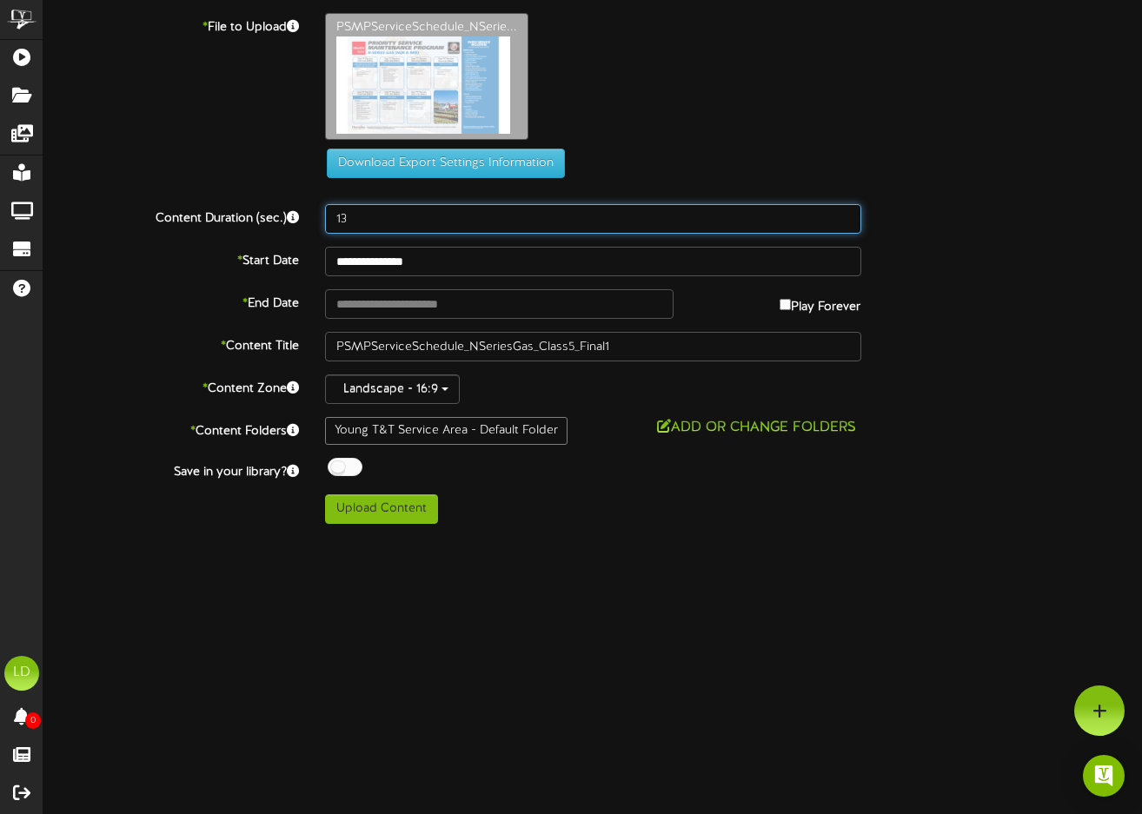
click at [841, 209] on input "13" at bounding box center [593, 219] width 536 height 30
click at [842, 219] on input "12" at bounding box center [593, 219] width 536 height 30
click at [842, 219] on input "11" at bounding box center [593, 219] width 536 height 30
click at [842, 216] on input "12" at bounding box center [593, 219] width 536 height 30
click at [842, 216] on input "13" at bounding box center [593, 219] width 536 height 30
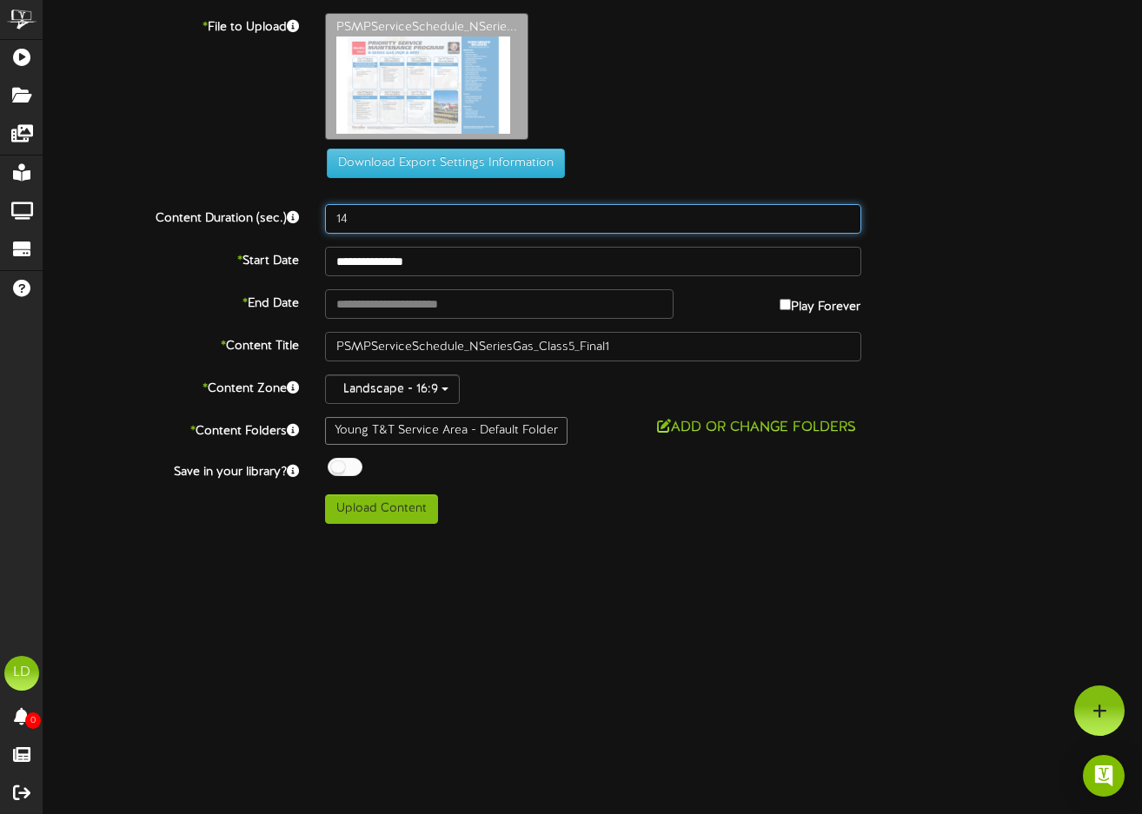
click at [842, 216] on input "14" at bounding box center [593, 219] width 536 height 30
type input "15"
click at [842, 216] on input "15" at bounding box center [593, 219] width 536 height 30
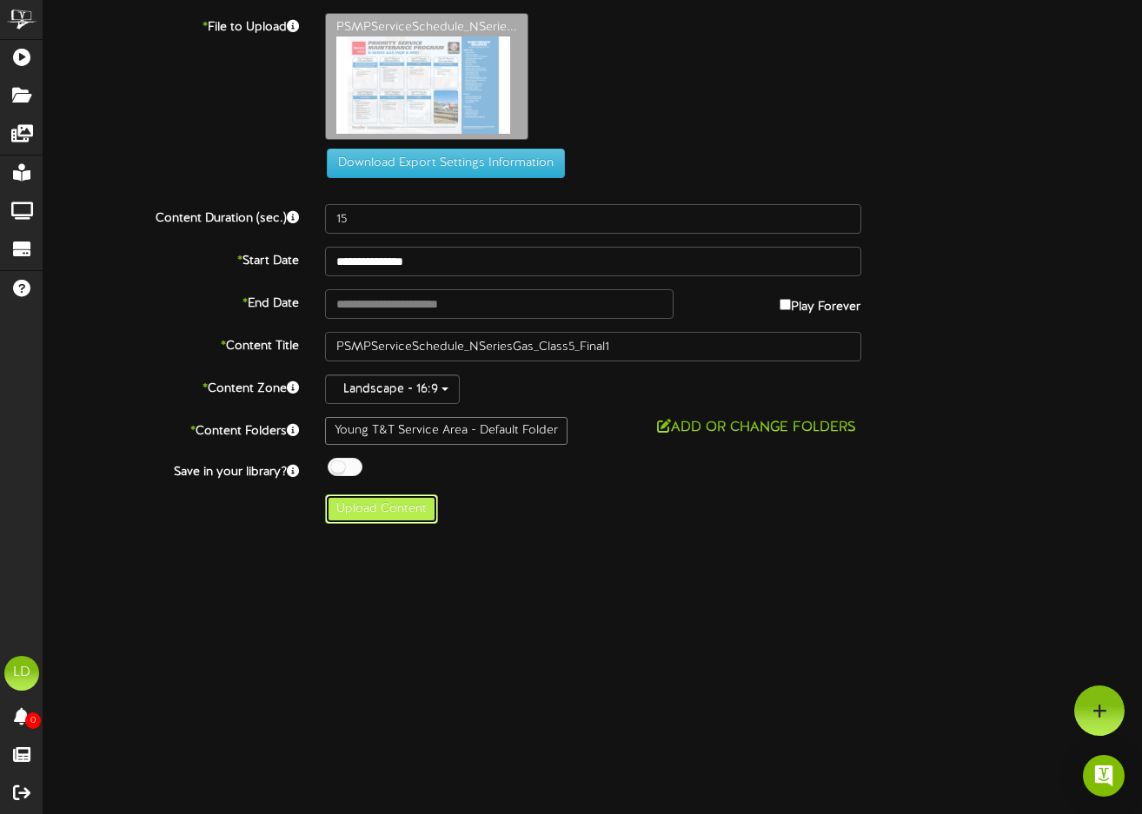
click at [359, 513] on button "Upload Content" at bounding box center [381, 510] width 113 height 30
type input "**********"
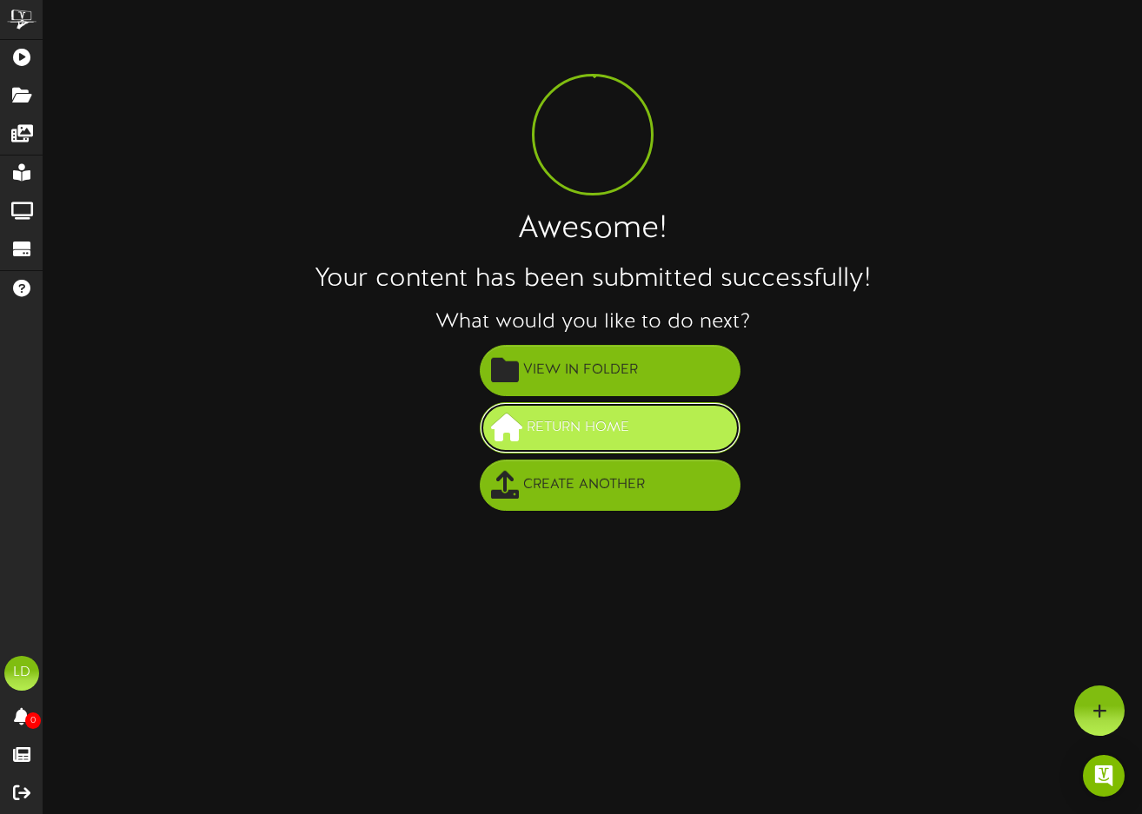
click at [570, 439] on span "Return Home" at bounding box center [577, 428] width 111 height 29
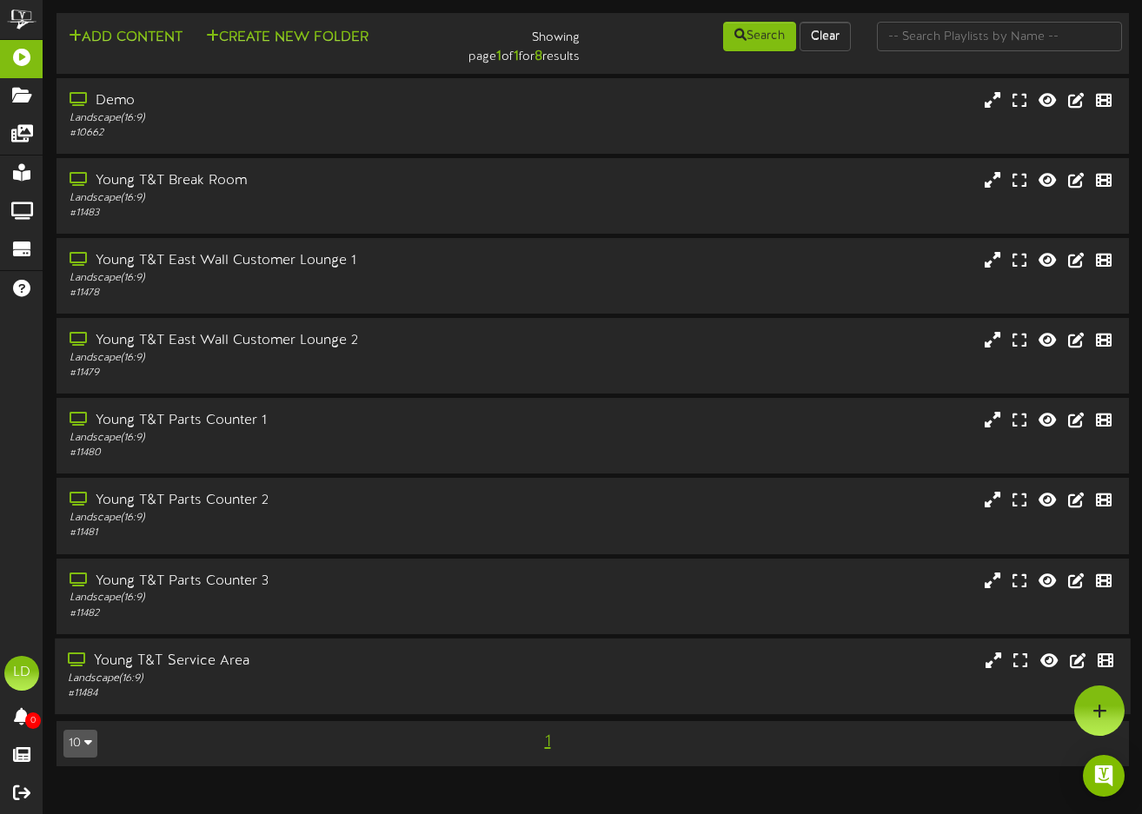
click at [229, 681] on div "Landscape ( 16:9 )" at bounding box center [279, 679] width 422 height 15
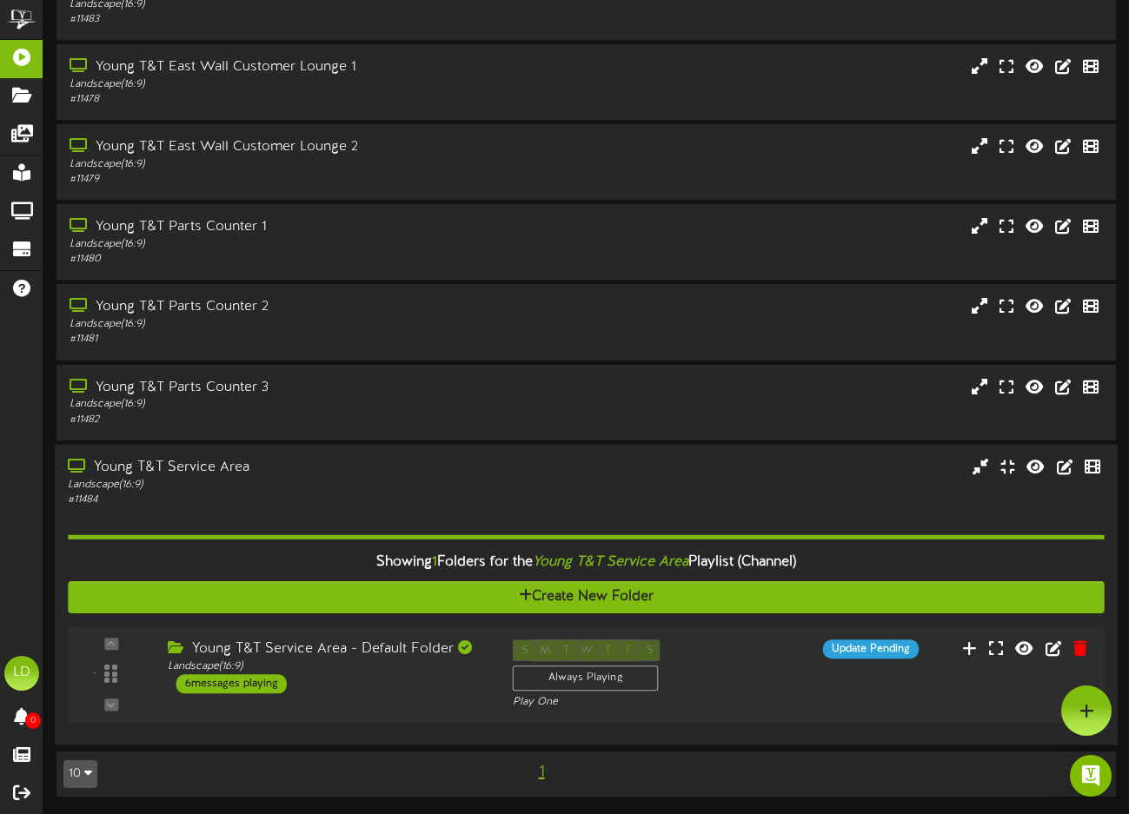
scroll to position [194, 0]
click at [229, 681] on div "6 messages playing" at bounding box center [231, 683] width 110 height 19
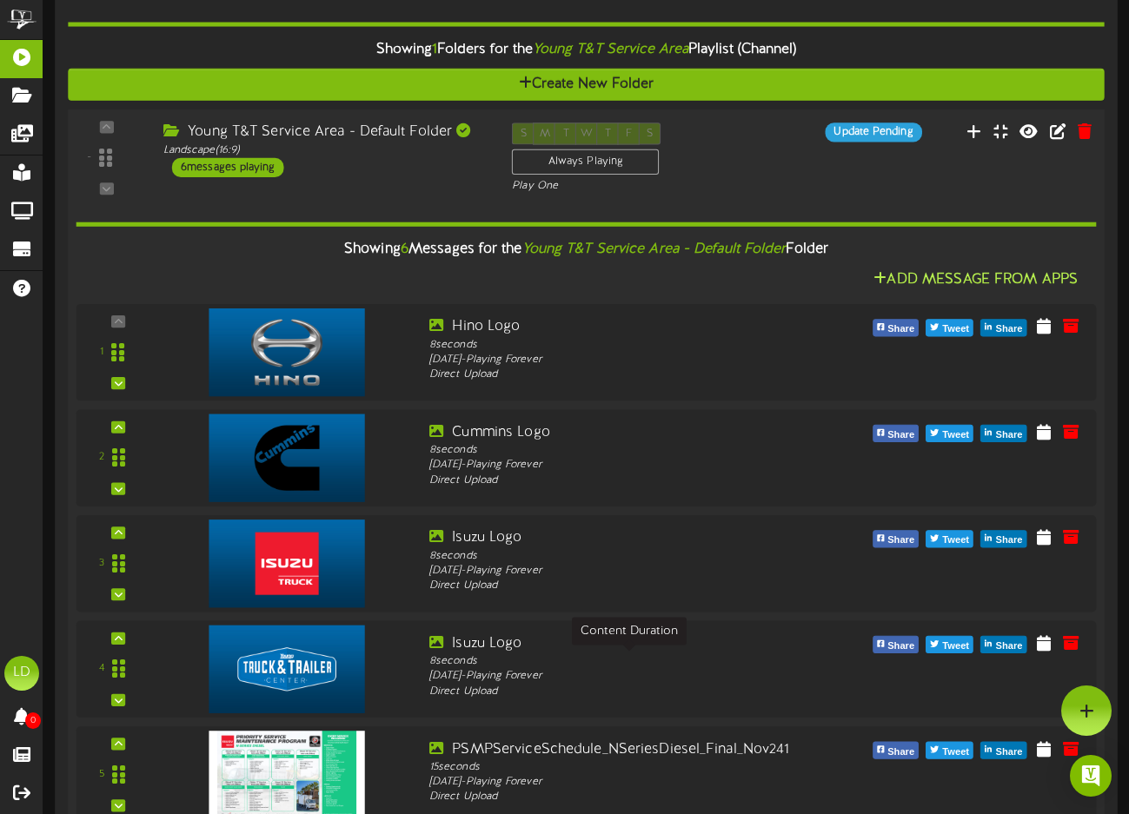
scroll to position [705, 0]
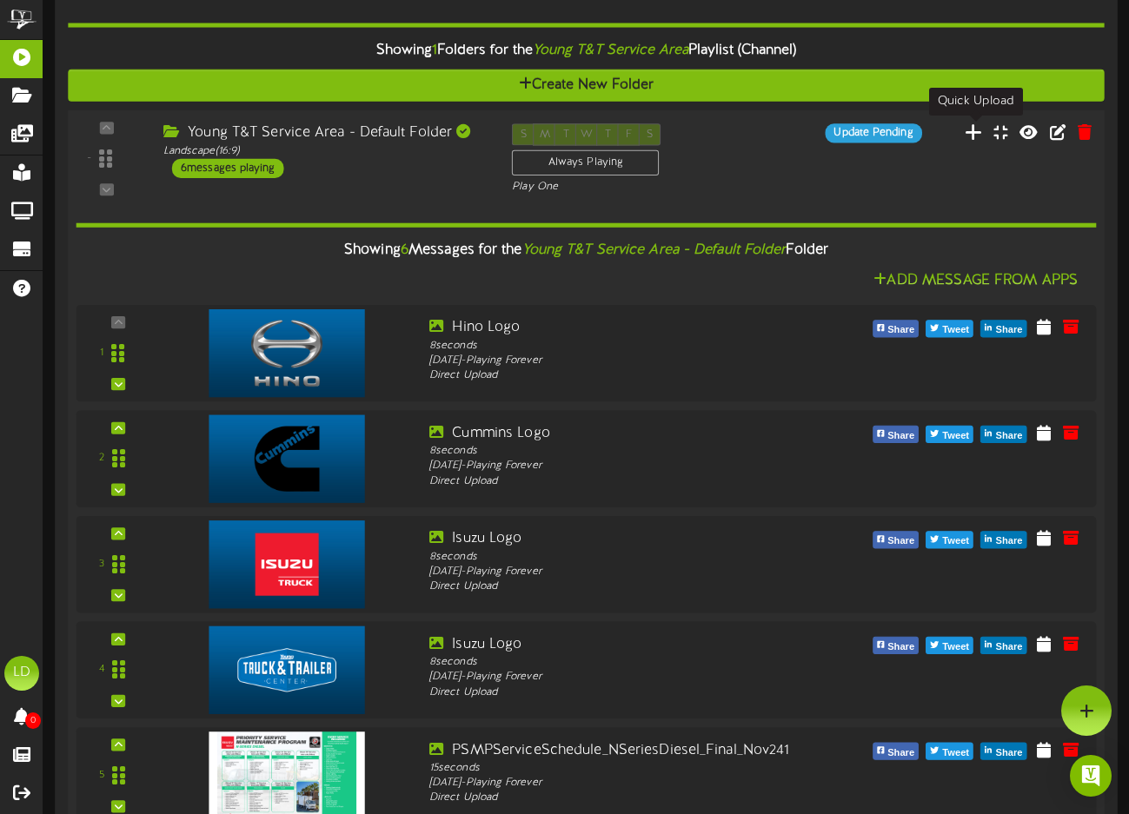
click at [975, 136] on icon at bounding box center [974, 131] width 18 height 19
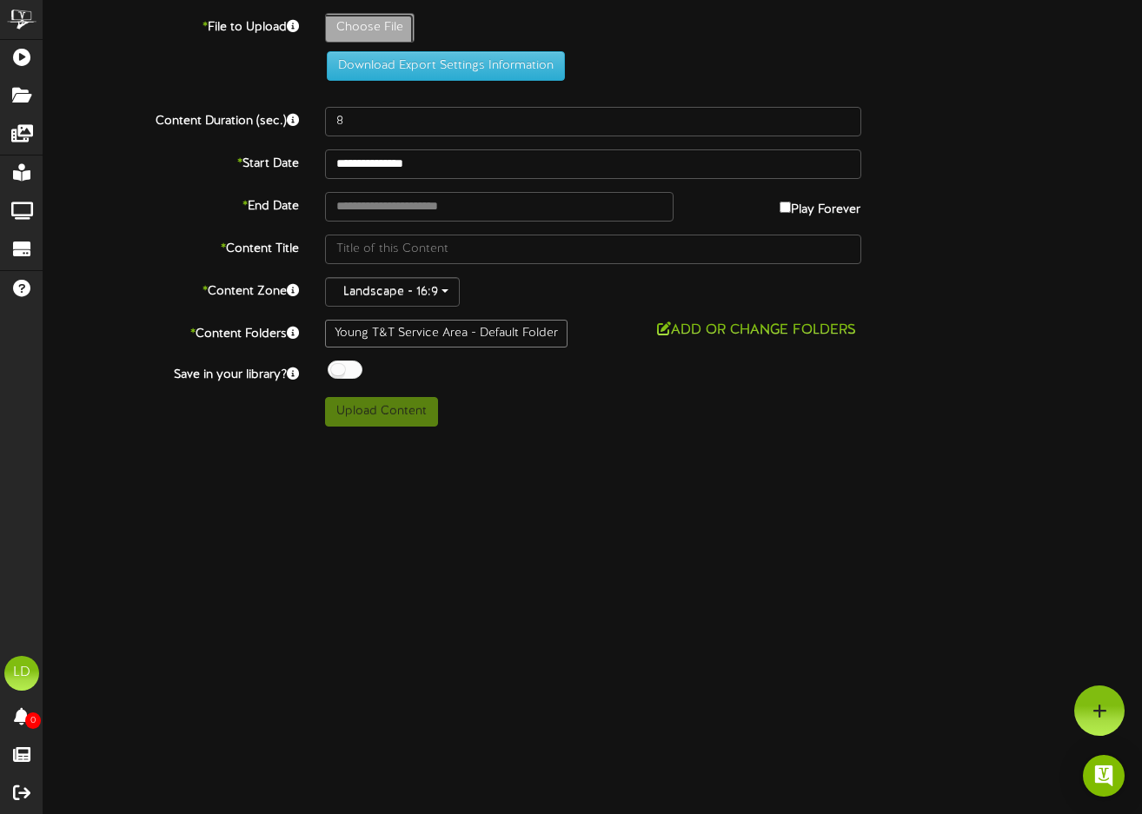
type input "**********"
type input "PSMPServiceSchedule_FSeries_Final1"
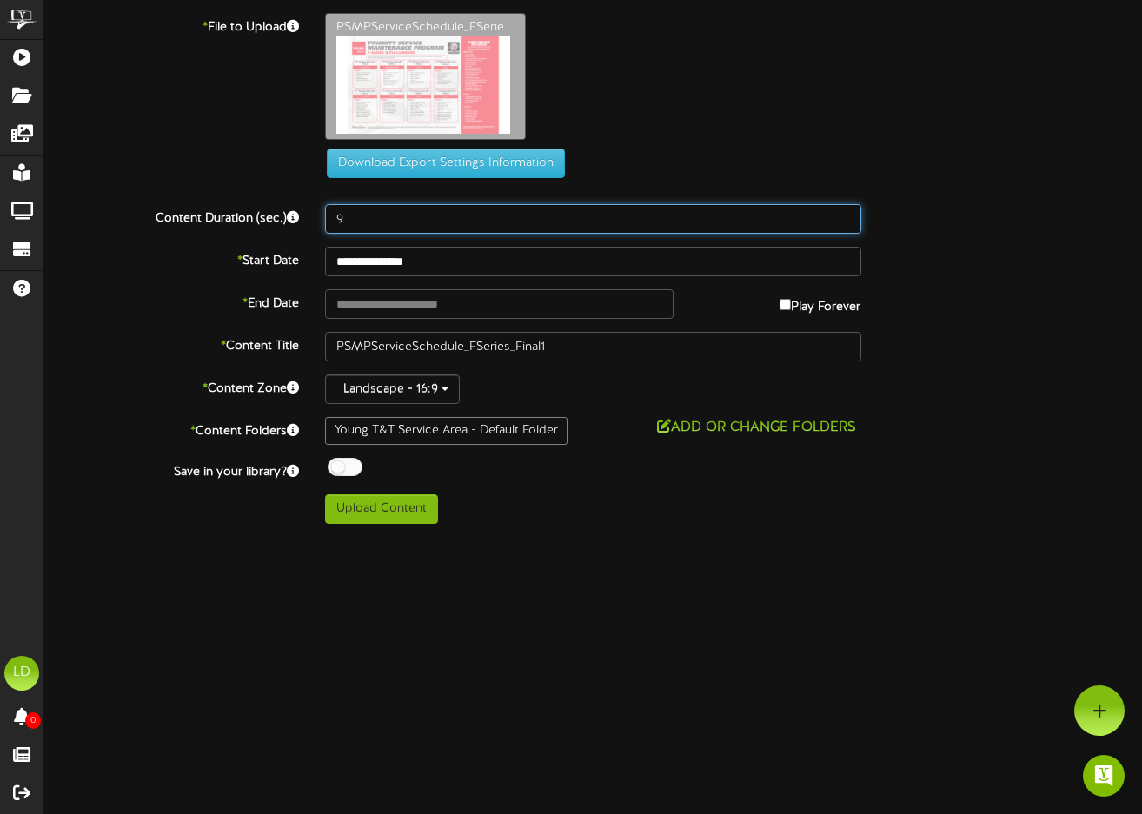
click at [847, 213] on input "9" at bounding box center [593, 219] width 536 height 30
click at [847, 213] on input "10" at bounding box center [593, 219] width 536 height 30
click at [847, 213] on input "11" at bounding box center [593, 219] width 536 height 30
click at [847, 213] on input "12" at bounding box center [593, 219] width 536 height 30
click at [847, 213] on input "13" at bounding box center [593, 219] width 536 height 30
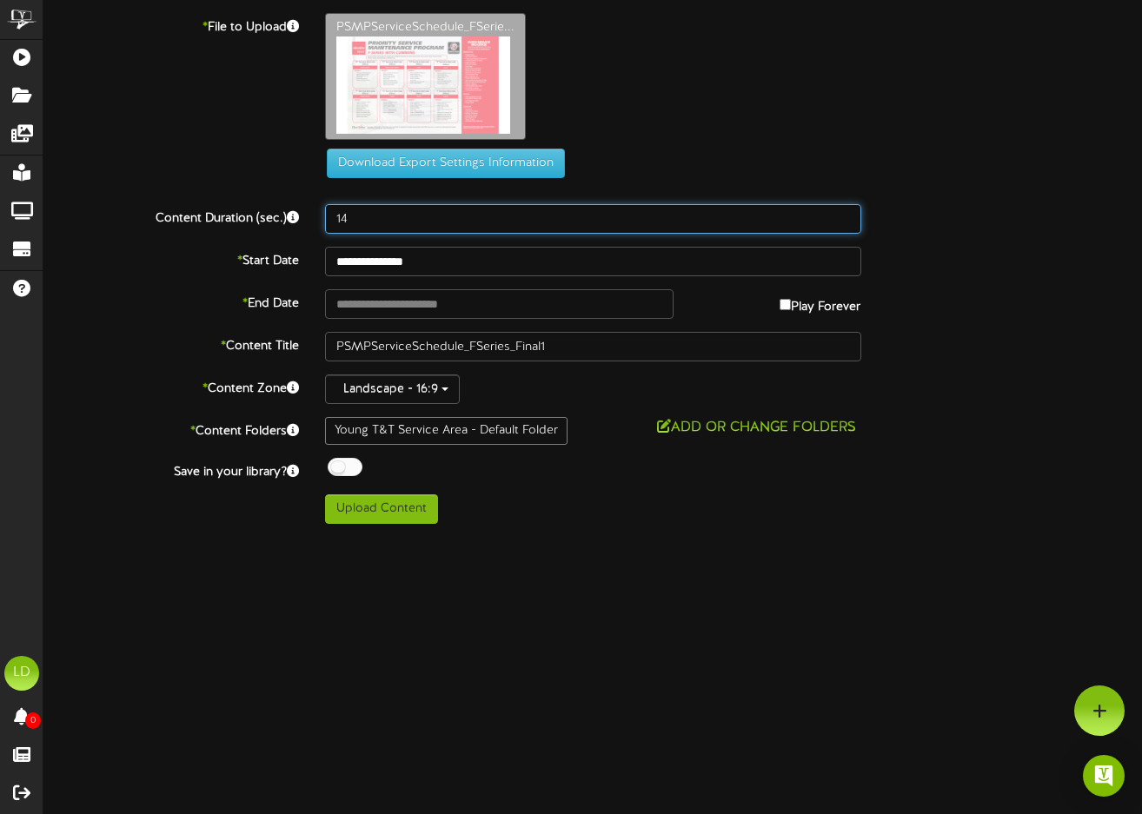
click at [847, 213] on input "14" at bounding box center [593, 219] width 536 height 30
type input "15"
click at [847, 213] on input "15" at bounding box center [593, 219] width 536 height 30
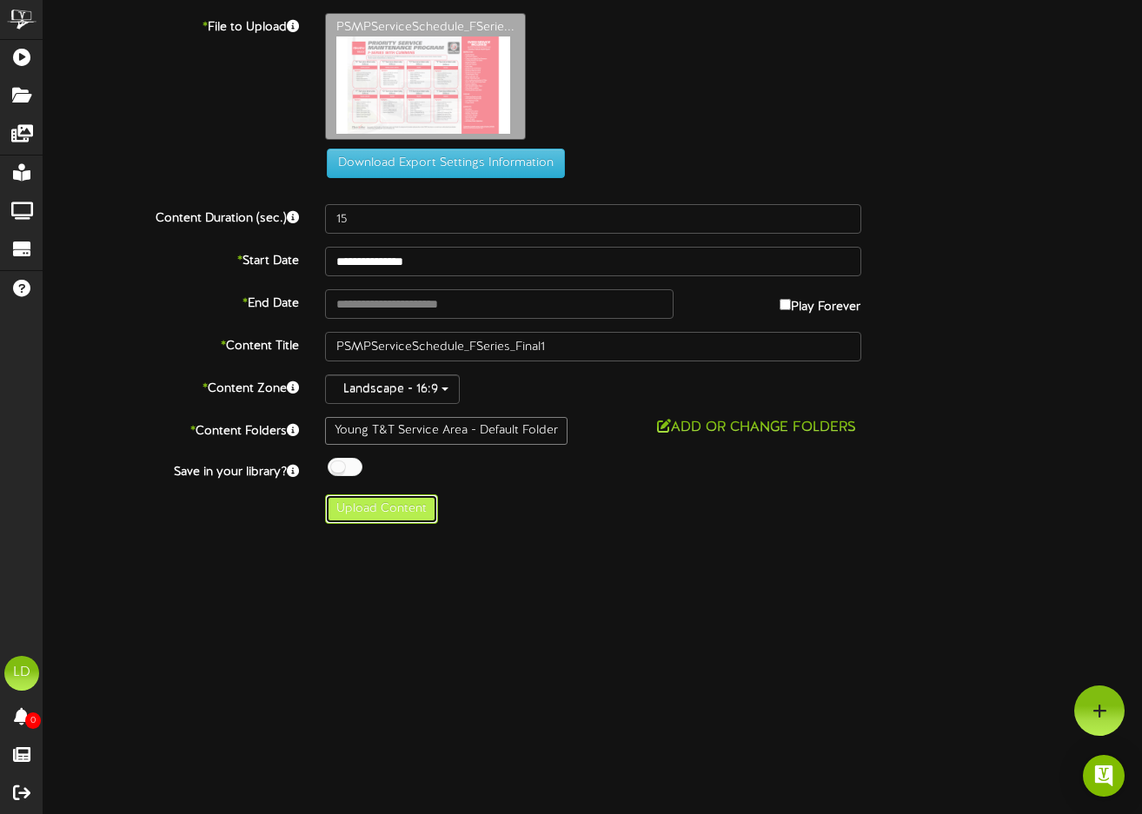
click at [373, 515] on button "Upload Content" at bounding box center [381, 510] width 113 height 30
type input "**********"
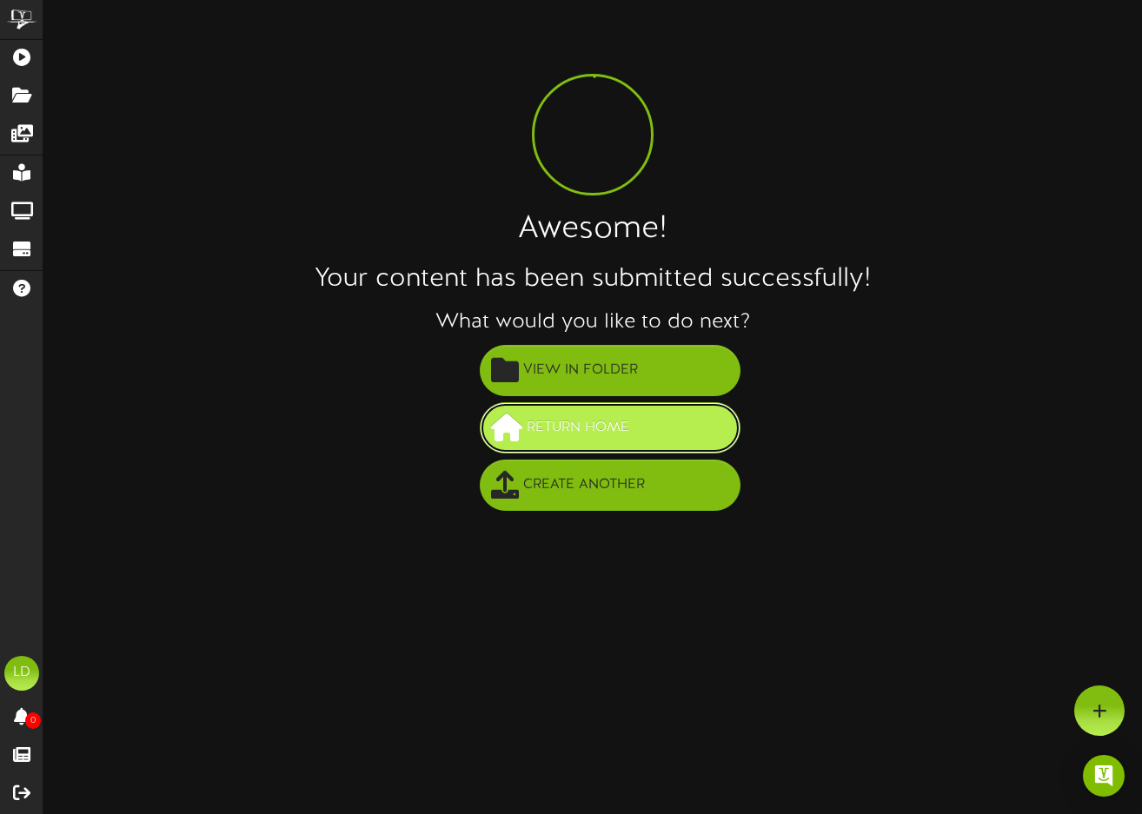
click at [613, 429] on span "Return Home" at bounding box center [577, 428] width 111 height 29
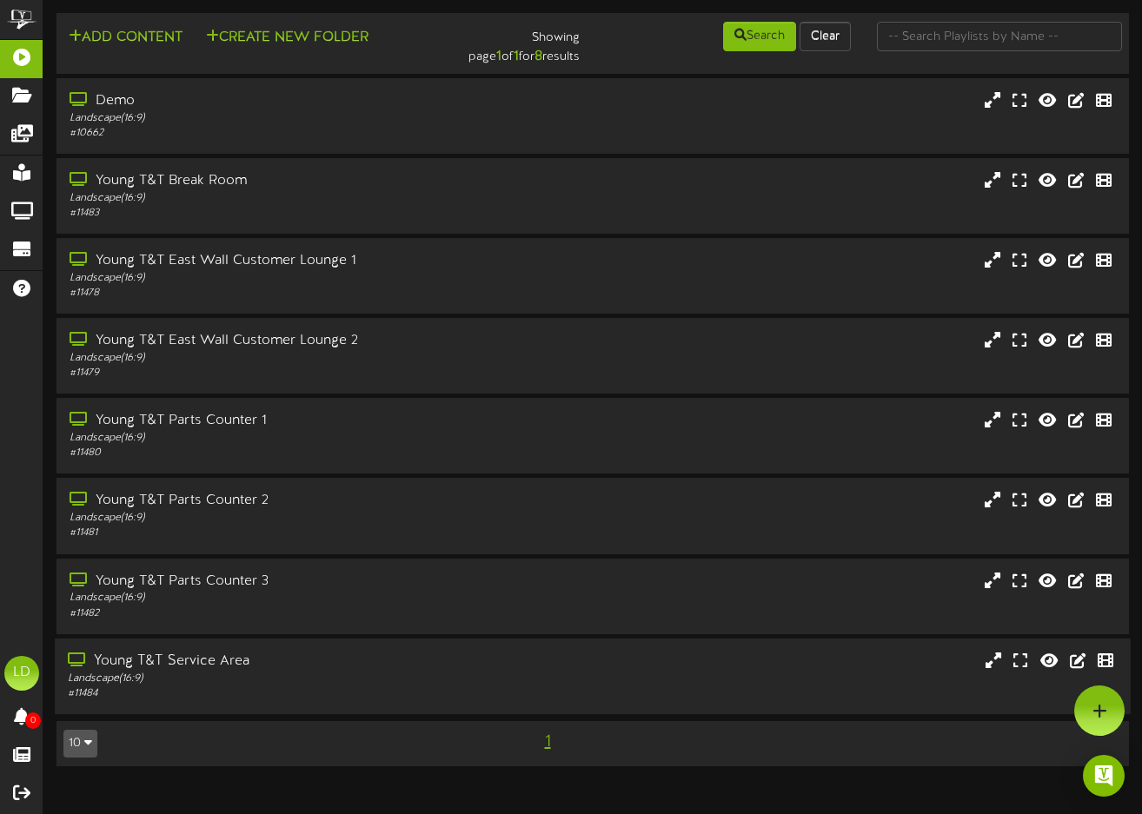
click at [174, 661] on div "Young T&T Service Area" at bounding box center [279, 662] width 422 height 20
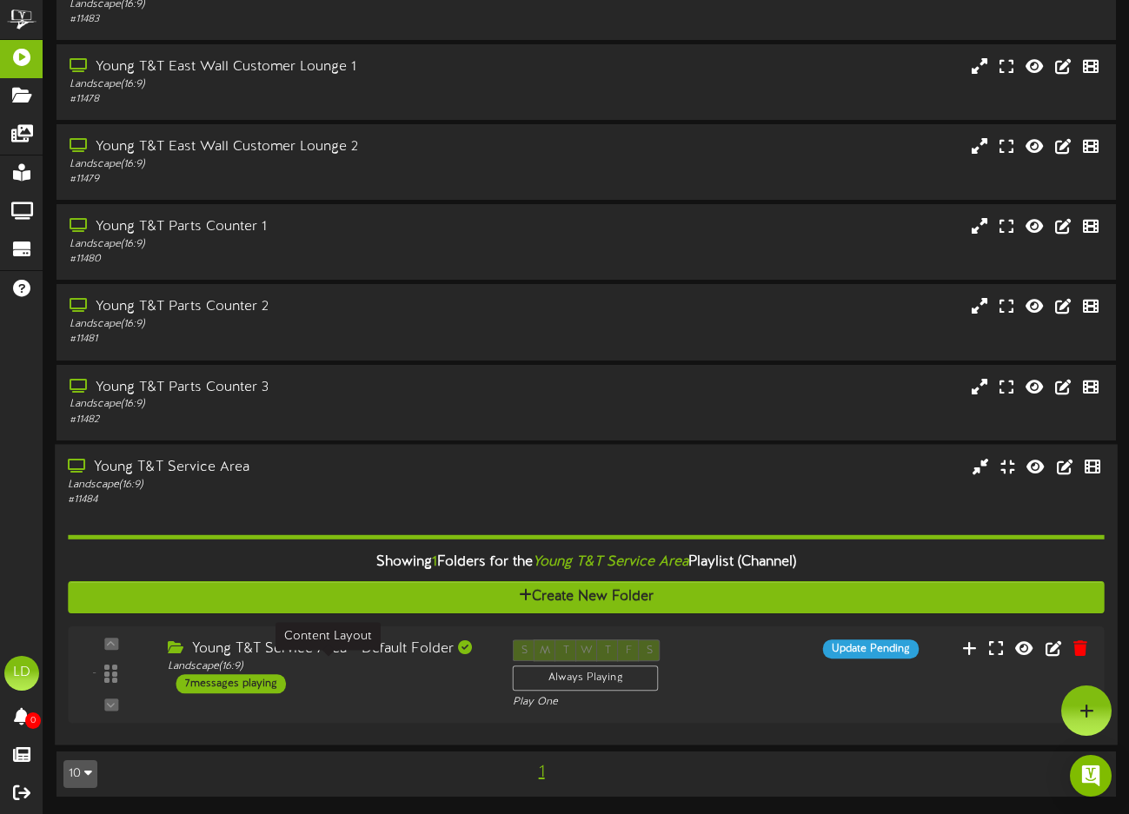
scroll to position [194, 0]
click at [242, 686] on div "7 messages playing" at bounding box center [227, 683] width 111 height 19
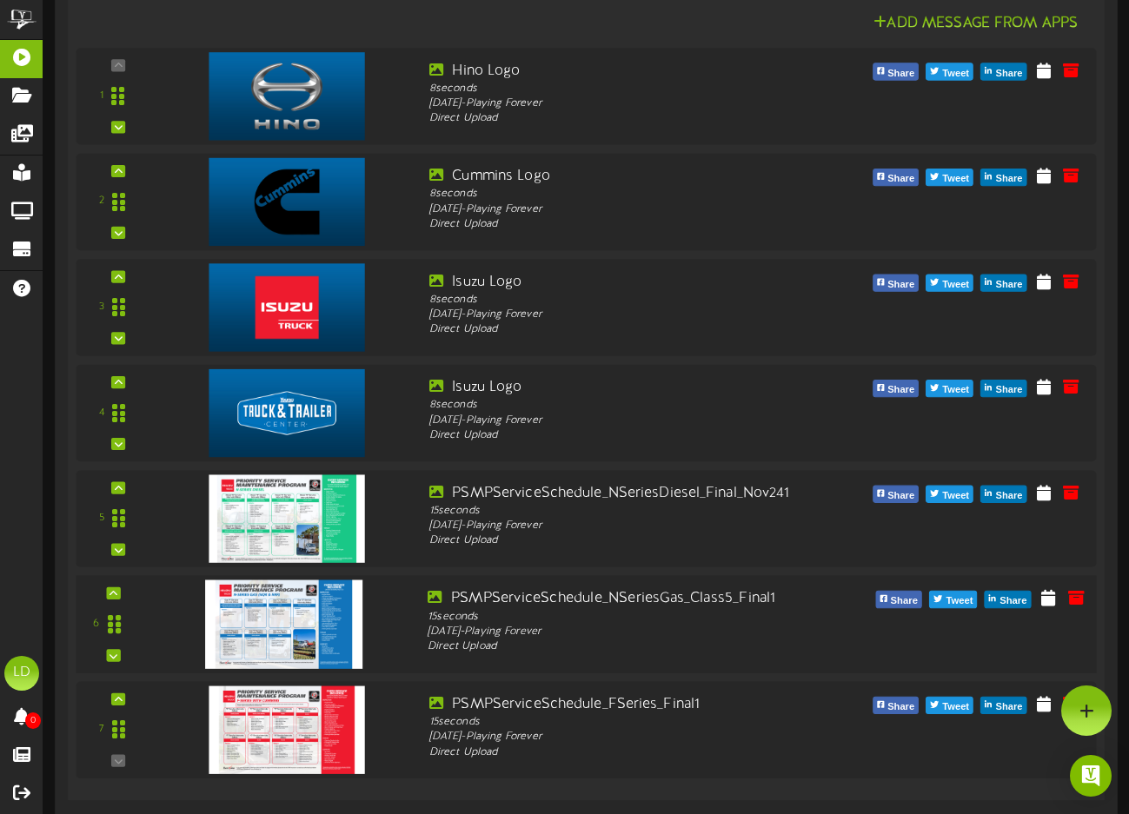
scroll to position [946, 0]
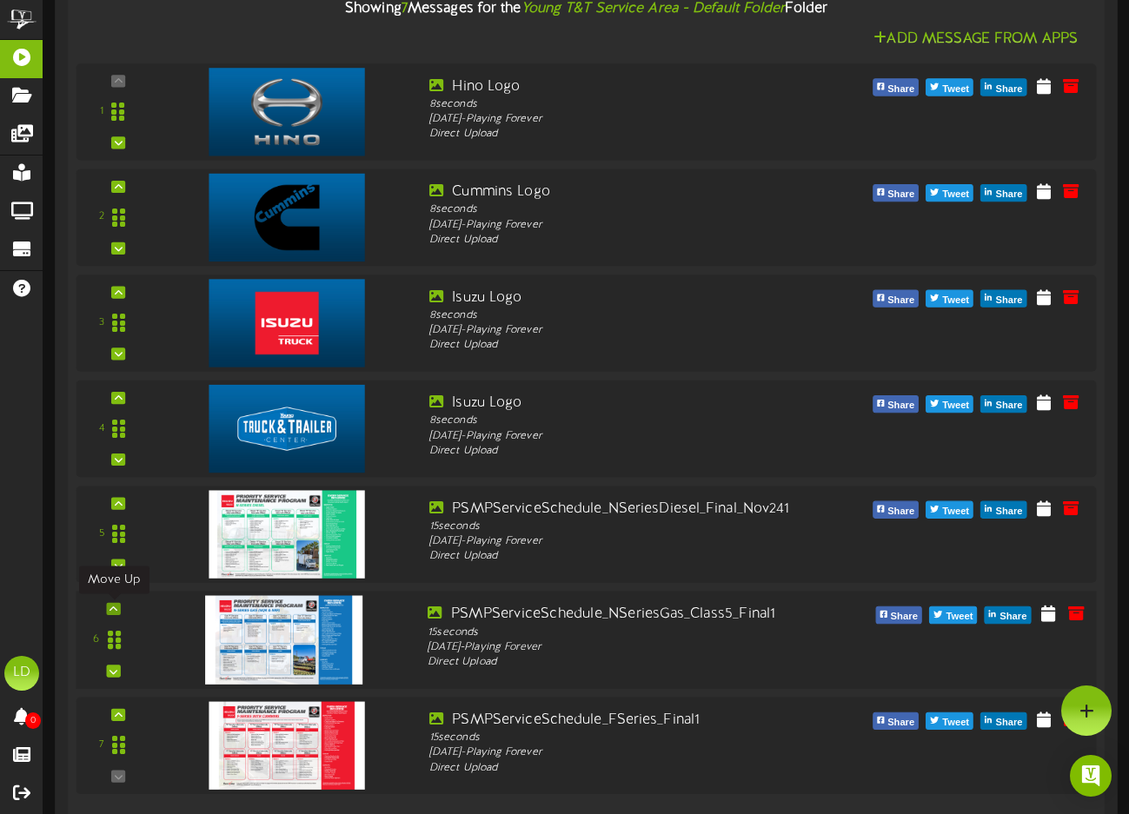
click at [121, 608] on div at bounding box center [114, 608] width 14 height 12
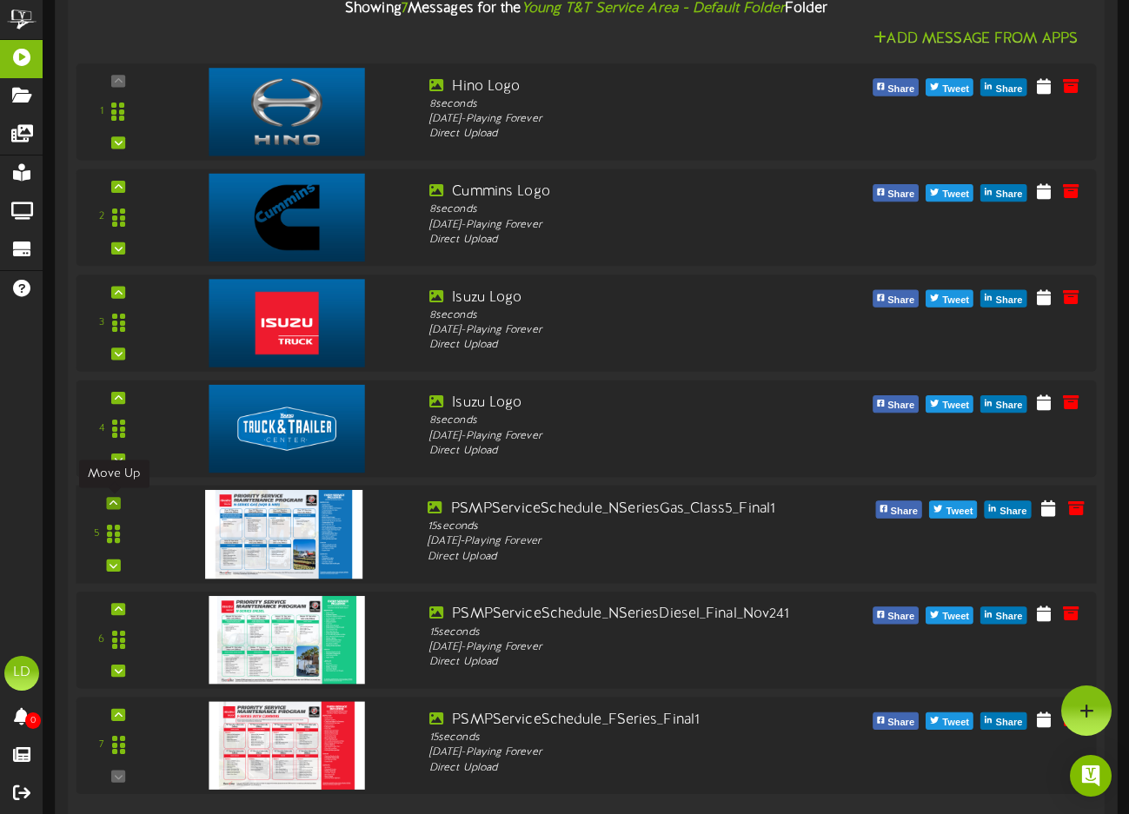
click at [117, 505] on div at bounding box center [114, 503] width 14 height 12
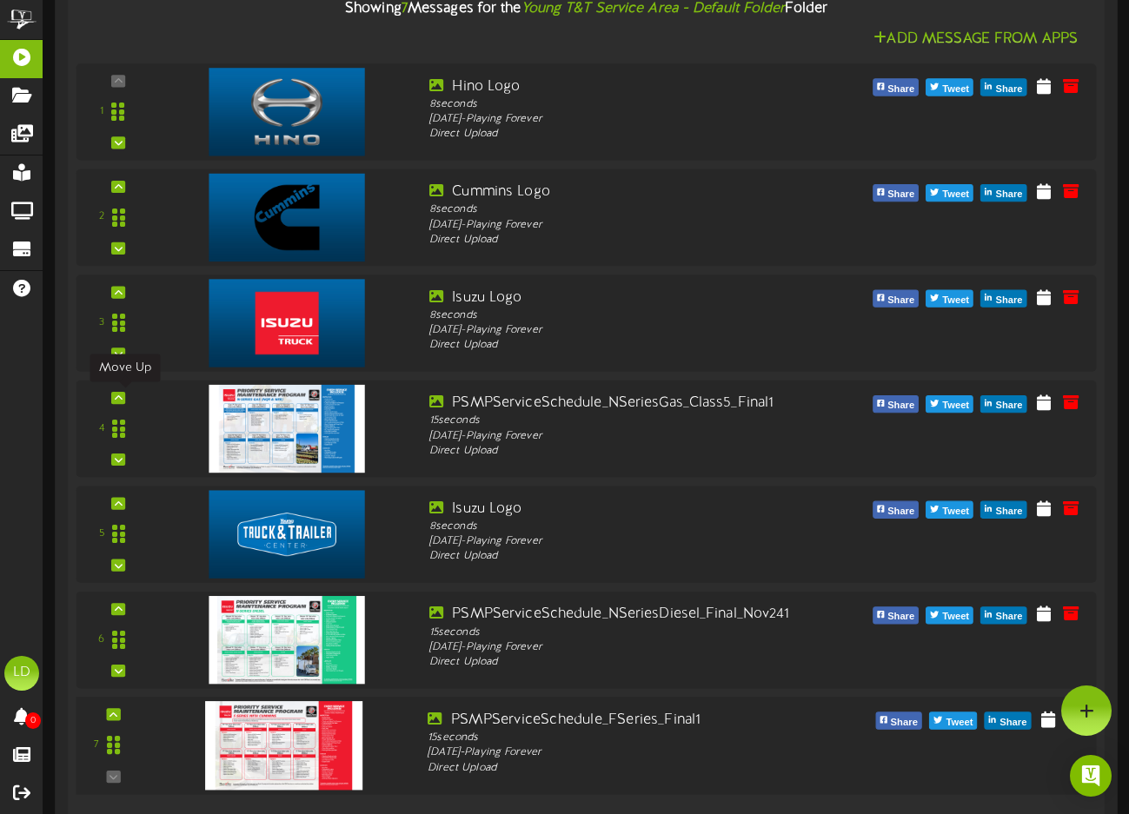
click at [125, 705] on div "7" at bounding box center [586, 745] width 1031 height 98
click at [119, 715] on div at bounding box center [114, 714] width 14 height 12
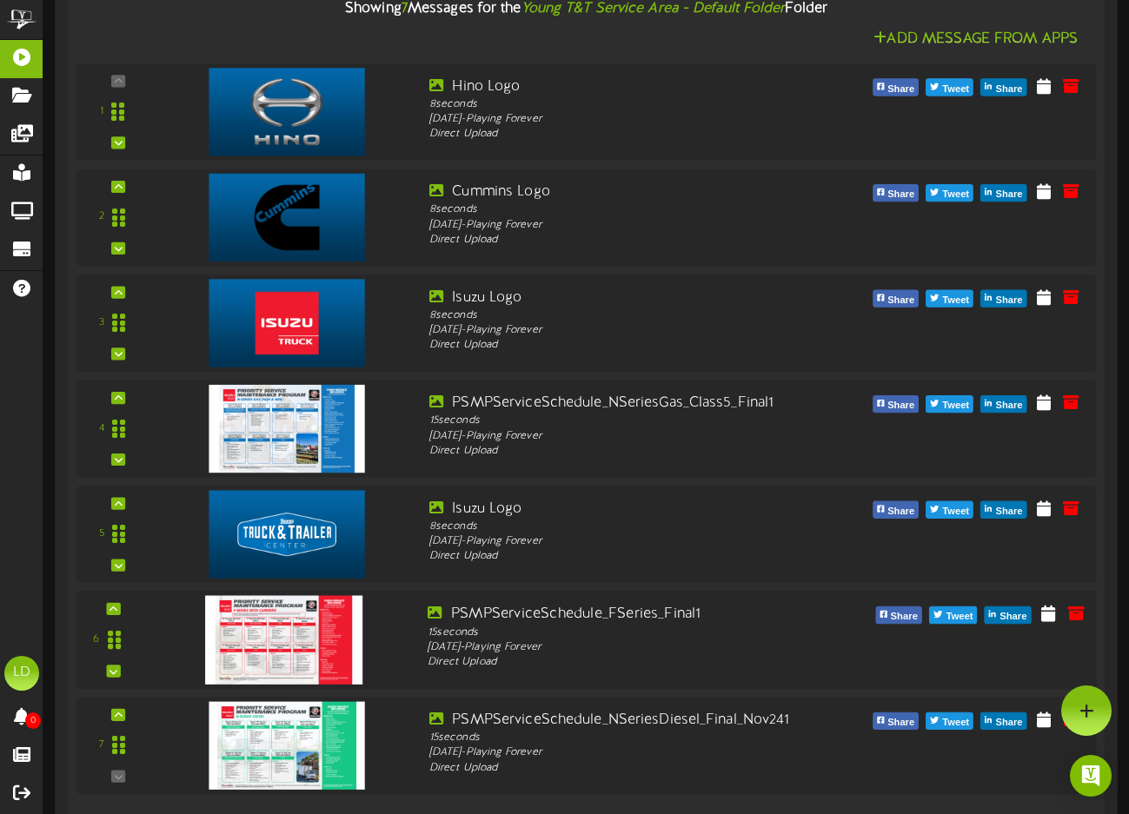
click at [123, 608] on div "6" at bounding box center [113, 639] width 59 height 71
click at [114, 607] on icon at bounding box center [114, 608] width 8 height 9
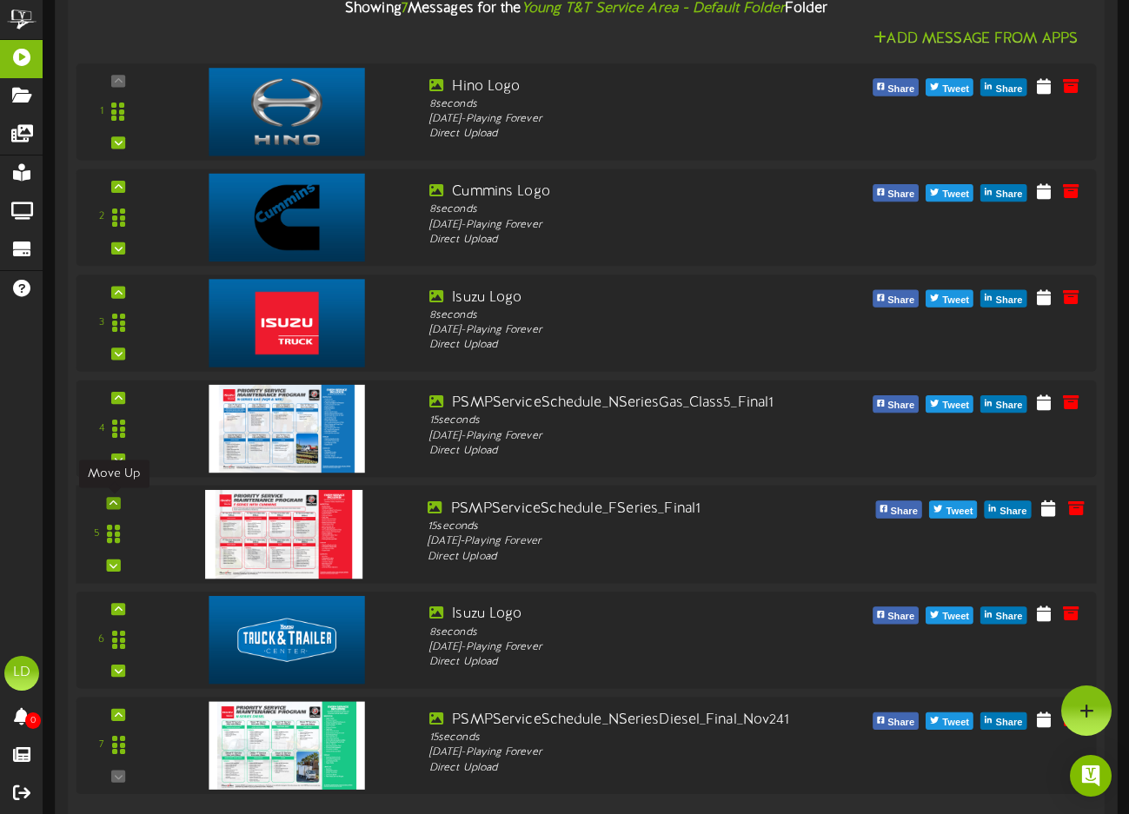
click at [113, 506] on icon at bounding box center [114, 503] width 8 height 9
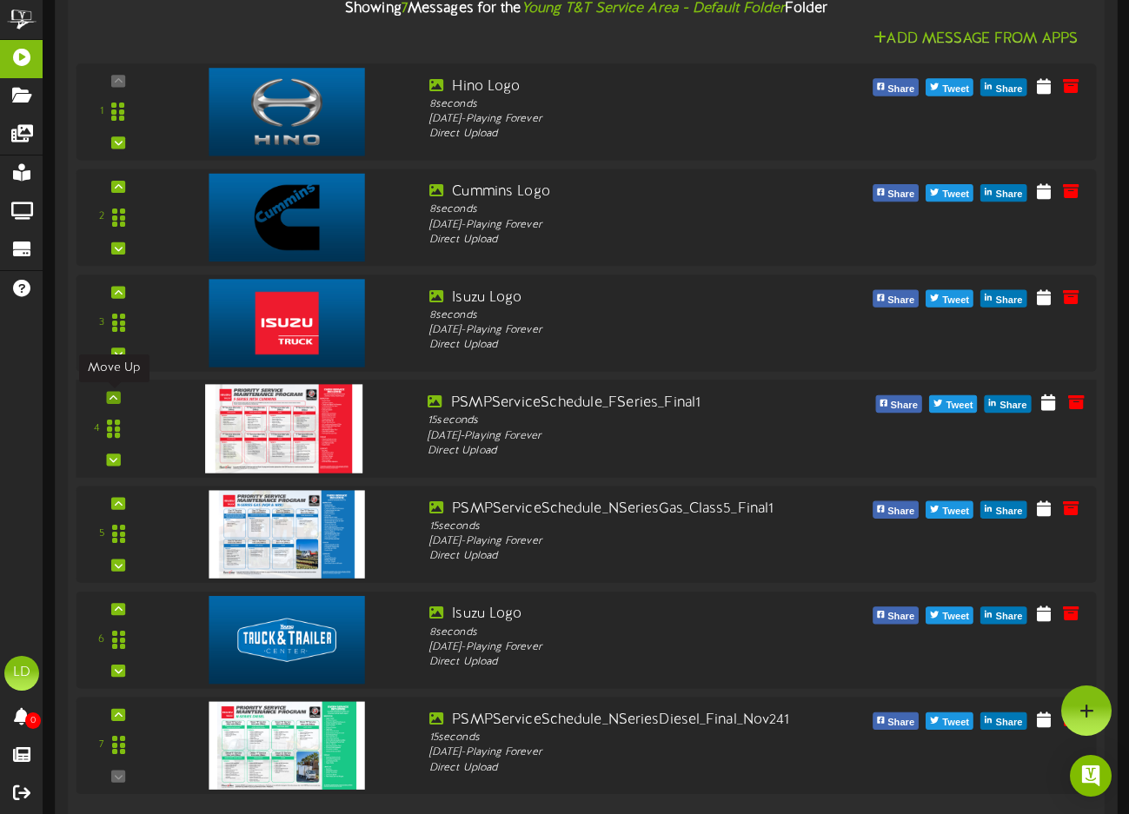
click at [112, 396] on icon at bounding box center [114, 397] width 8 height 9
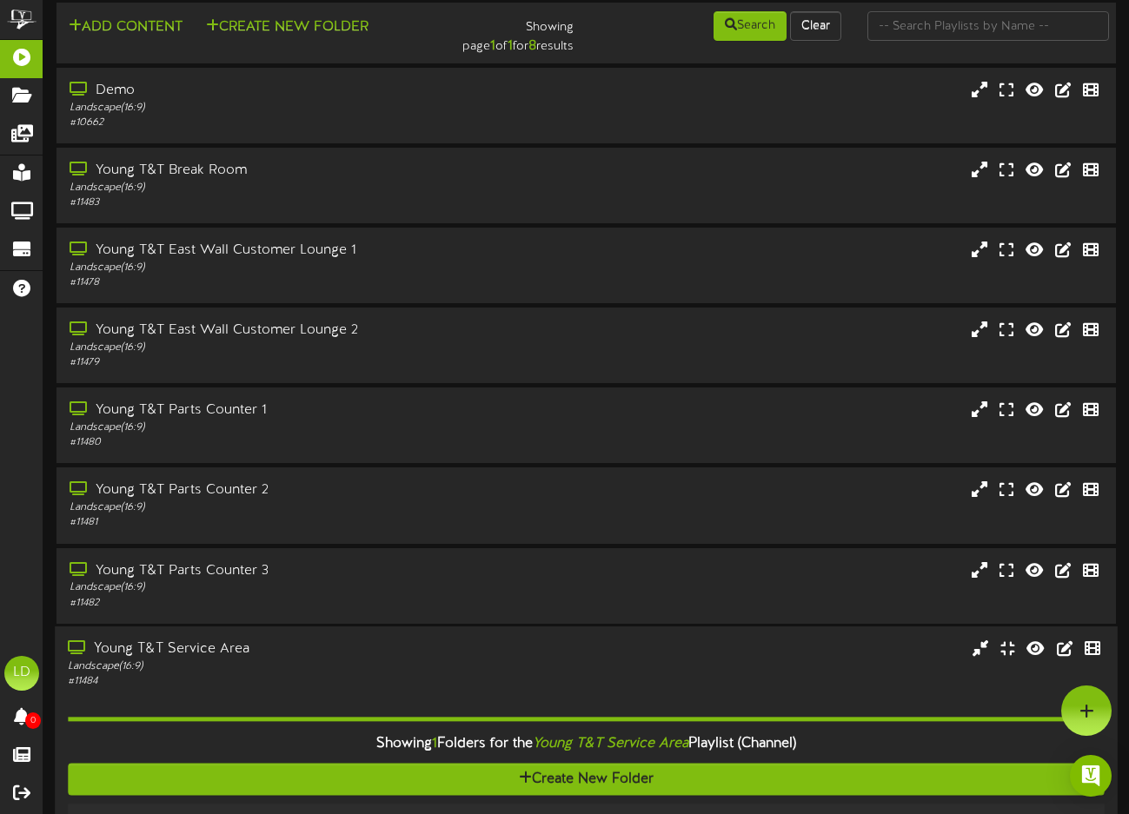
scroll to position [0, 0]
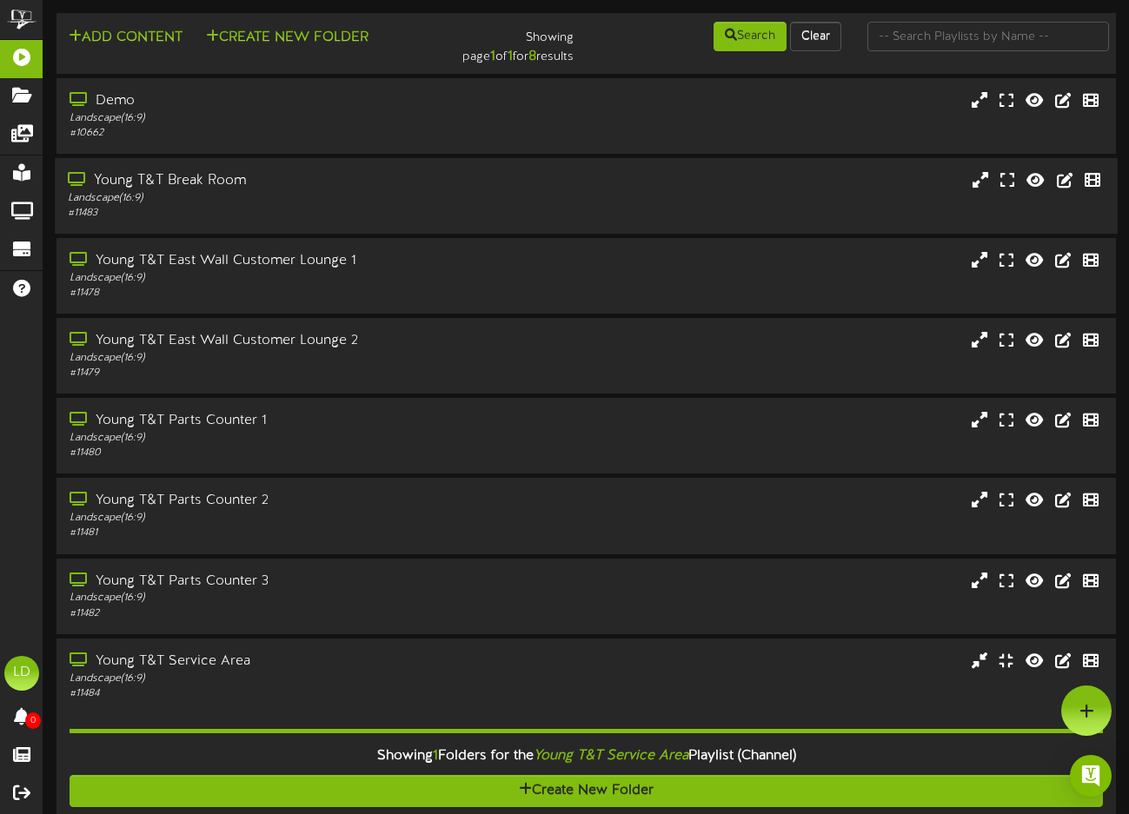
click at [257, 206] on div "# 11483" at bounding box center [276, 213] width 416 height 15
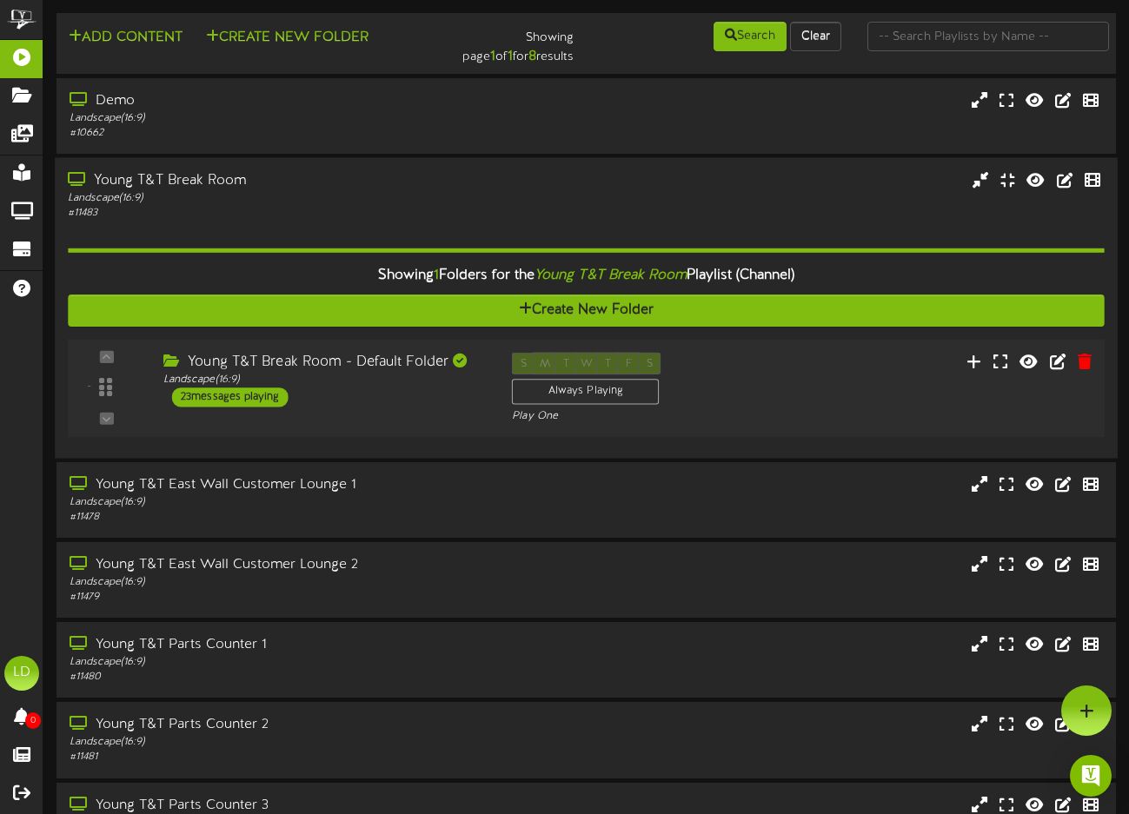
click at [242, 401] on div "23 messages playing" at bounding box center [230, 397] width 116 height 19
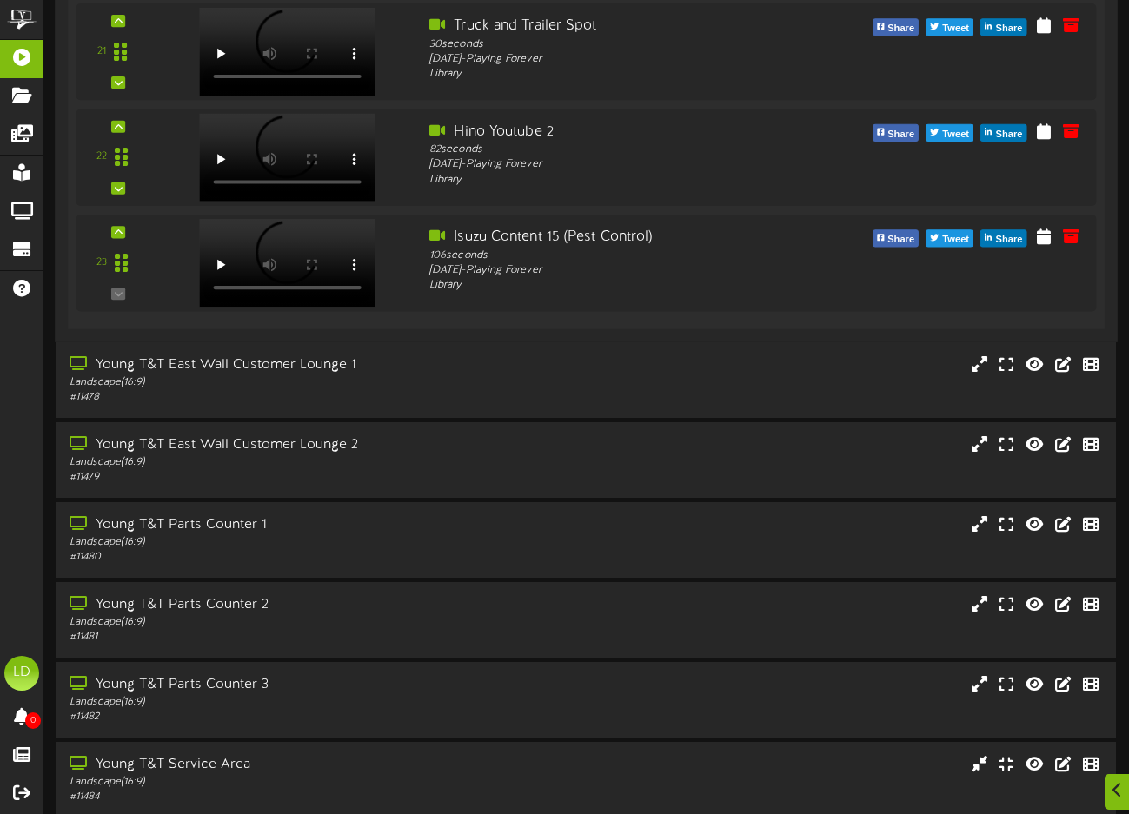
scroll to position [2641, 0]
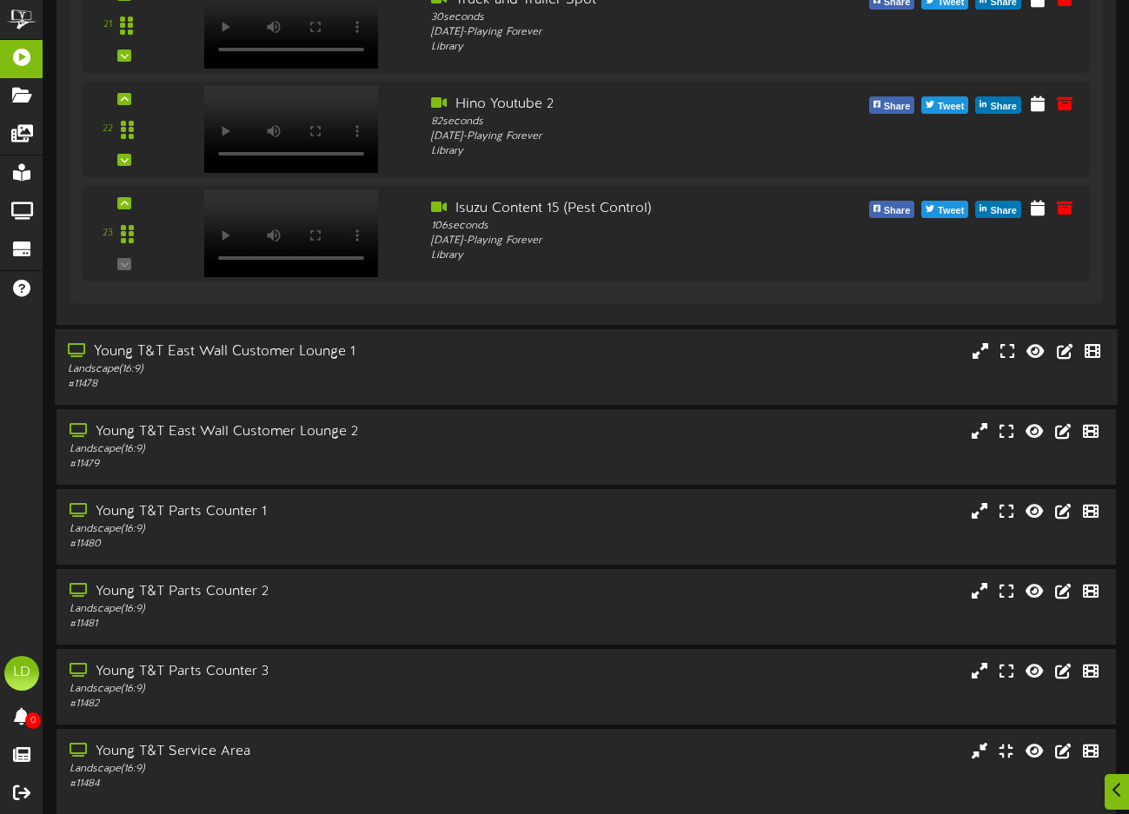
click at [329, 336] on div "Young T&T East Wall Customer Lounge 1 Landscape ( 16:9 ) # 11478" at bounding box center [586, 367] width 1063 height 76
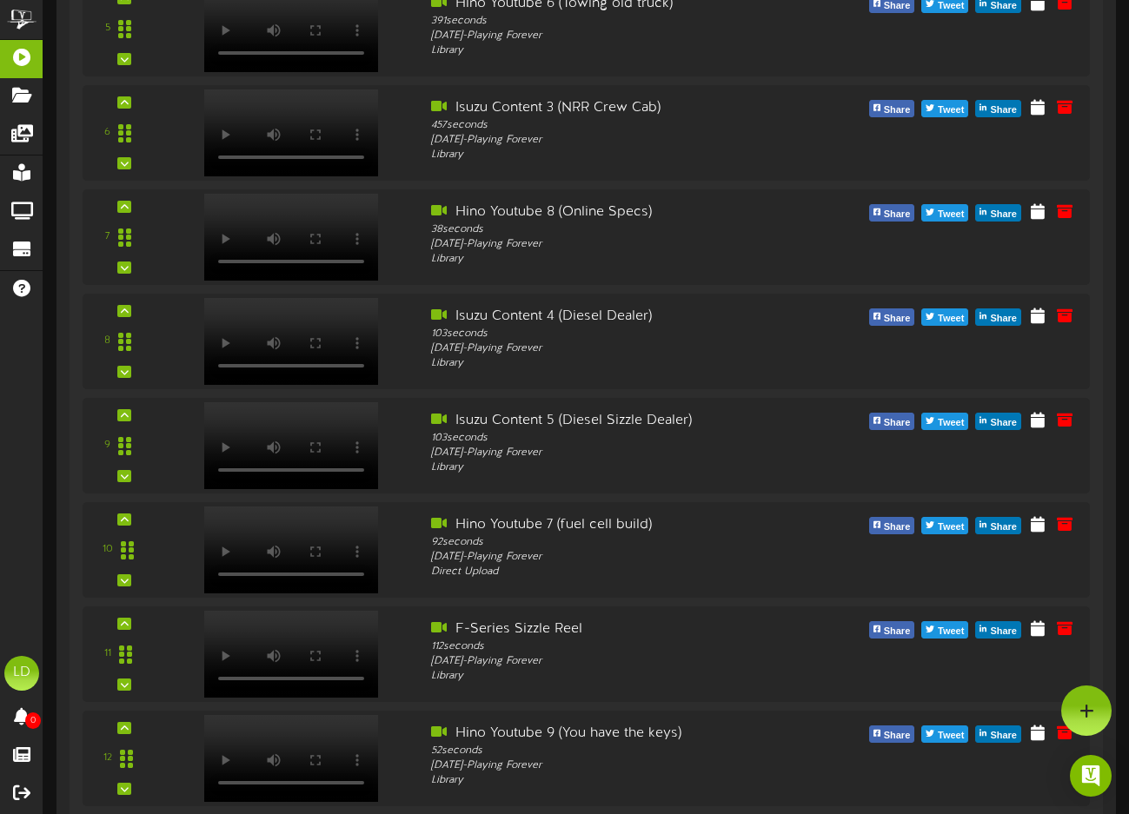
scroll to position [0, 0]
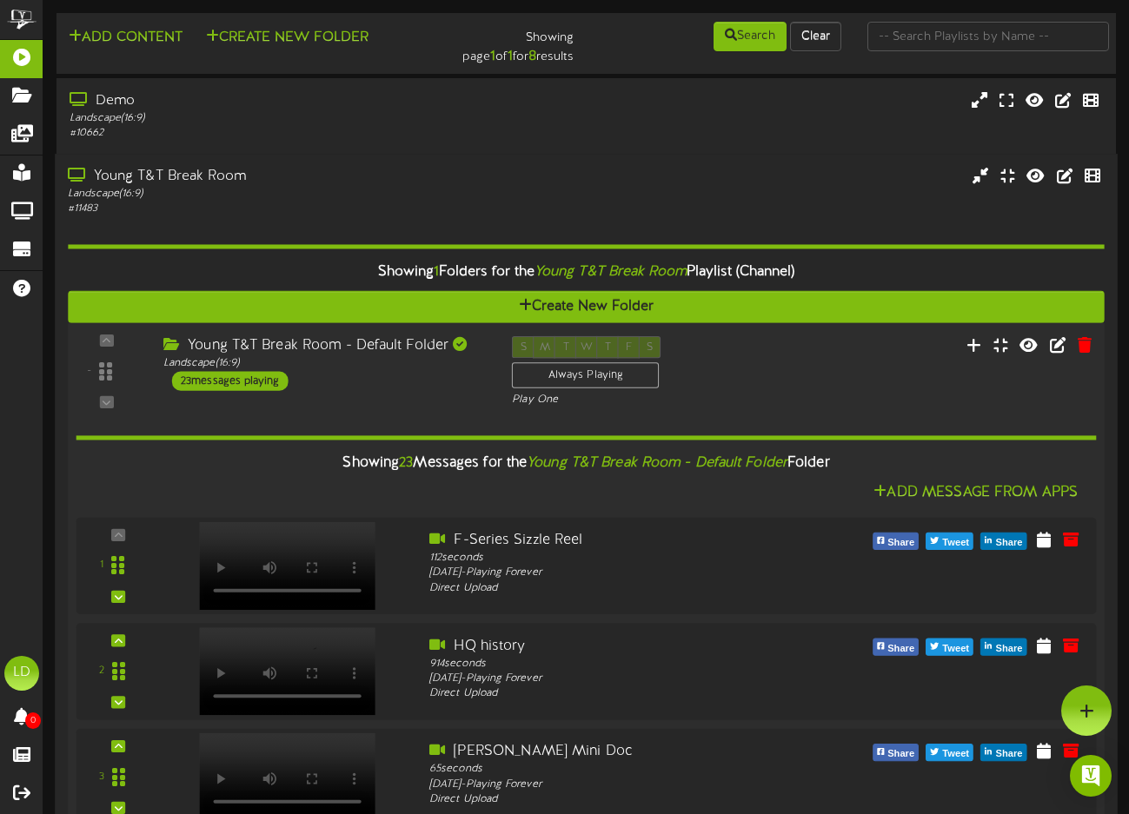
click at [333, 349] on div "Young T&T Break Room - Default Folder" at bounding box center [324, 346] width 322 height 20
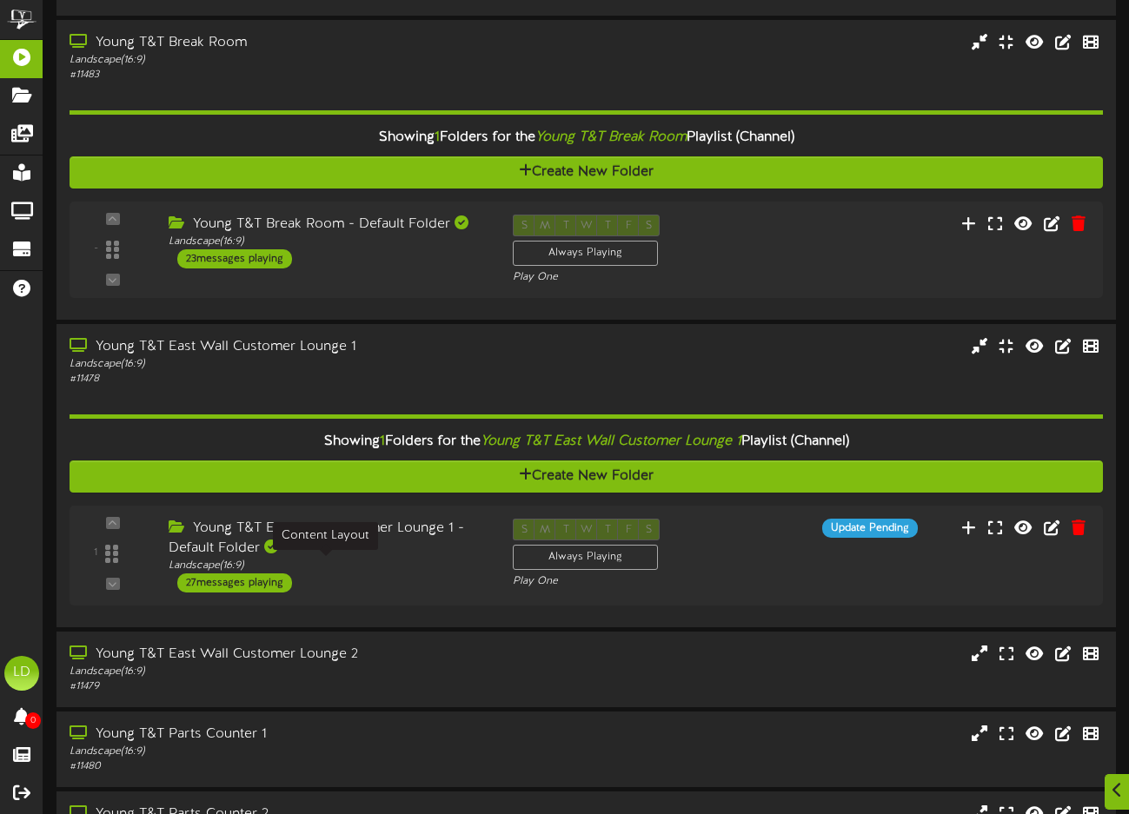
scroll to position [143, 0]
